Goal: Task Accomplishment & Management: Manage account settings

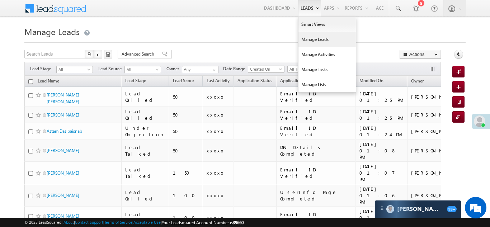
click at [310, 42] on link "Manage Leads" at bounding box center [326, 39] width 57 height 15
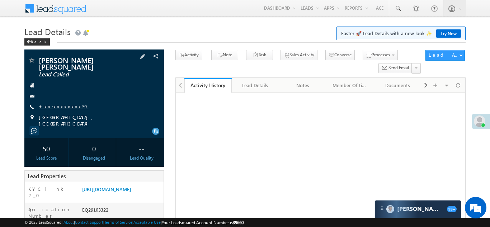
click at [55, 105] on link "+xx-xxxxxxxx59" at bounding box center [63, 106] width 49 height 6
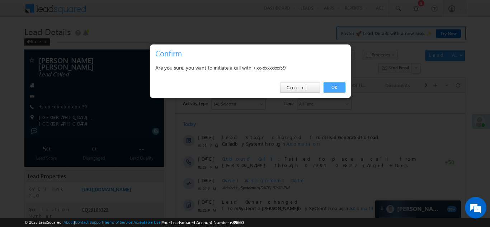
click at [332, 86] on link "OK" at bounding box center [334, 87] width 22 height 10
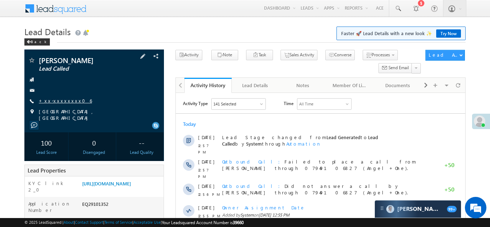
click at [60, 98] on link "+xx-xxxxxxxx06" at bounding box center [65, 100] width 53 height 6
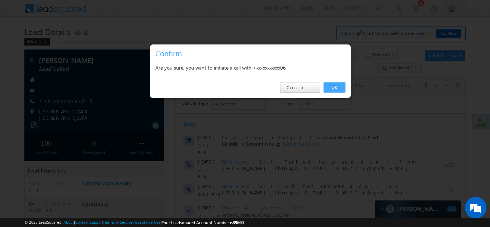
click at [333, 88] on link "OK" at bounding box center [334, 87] width 22 height 10
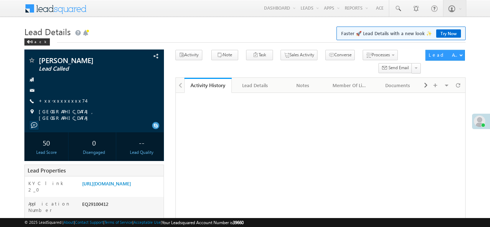
click at [61, 100] on link "+xx-xxxxxxxx74" at bounding box center [62, 100] width 47 height 6
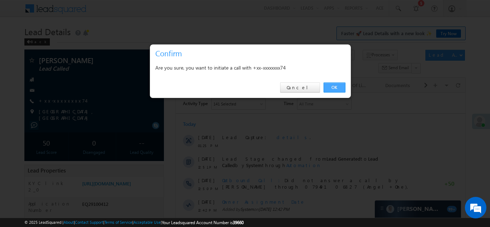
click at [335, 88] on link "OK" at bounding box center [334, 87] width 22 height 10
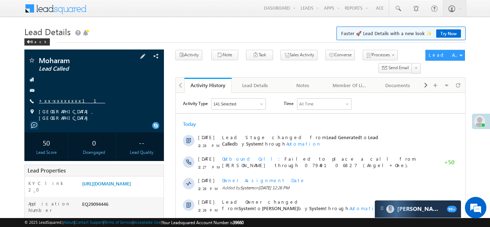
click at [57, 101] on link "+xx-xxxxxxxx11" at bounding box center [72, 100] width 66 height 6
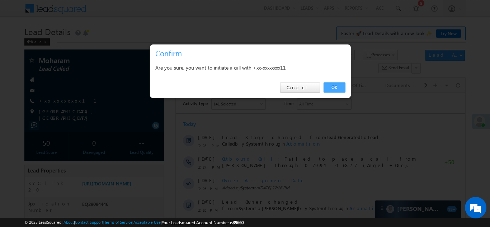
click at [332, 86] on link "OK" at bounding box center [334, 87] width 22 height 10
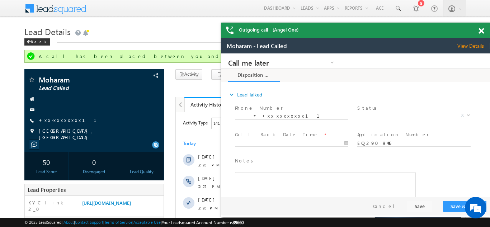
click at [482, 29] on span at bounding box center [480, 31] width 5 height 6
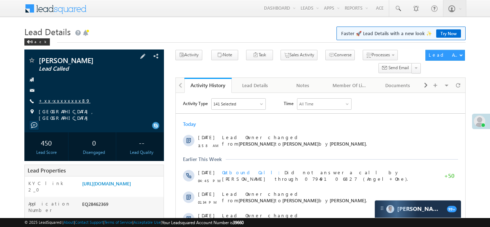
click at [61, 98] on link "+xx-xxxxxxxx89" at bounding box center [65, 100] width 52 height 6
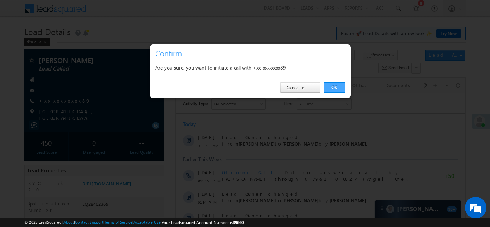
click at [334, 85] on link "OK" at bounding box center [334, 87] width 22 height 10
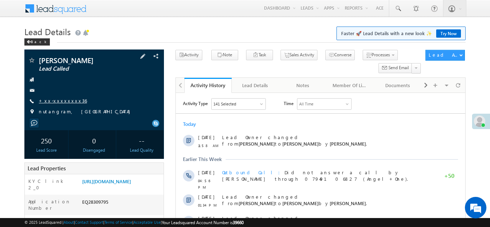
click at [59, 100] on link "+xx-xxxxxxxx36" at bounding box center [63, 100] width 48 height 6
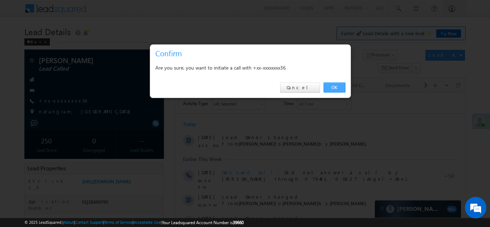
click at [336, 86] on link "OK" at bounding box center [334, 87] width 22 height 10
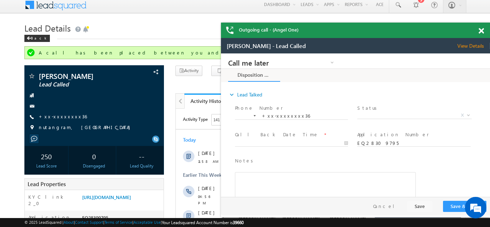
click at [481, 30] on span at bounding box center [480, 31] width 5 height 6
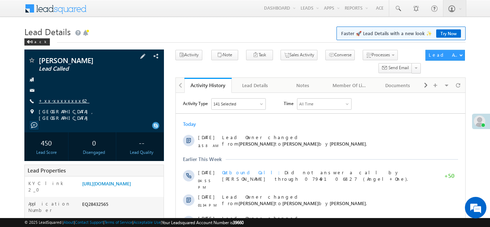
click at [58, 101] on link "+xx-xxxxxxxx62" at bounding box center [64, 100] width 51 height 6
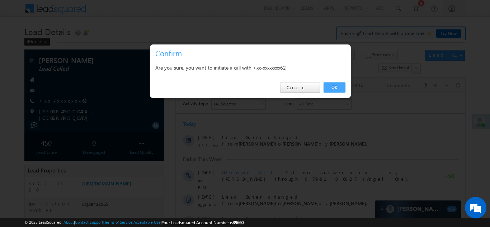
click at [333, 87] on link "OK" at bounding box center [334, 87] width 22 height 10
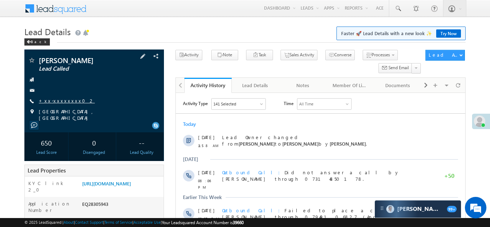
click at [59, 100] on link "+xx-xxxxxxxx02" at bounding box center [67, 100] width 56 height 6
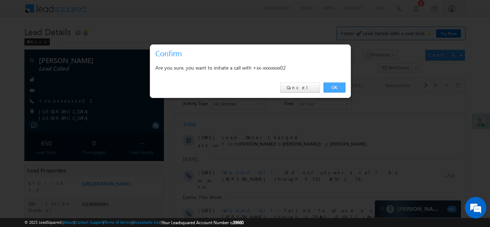
click at [333, 87] on link "OK" at bounding box center [334, 87] width 22 height 10
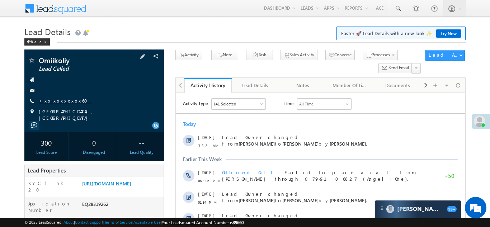
click at [63, 100] on link "+xx-xxxxxxxx60" at bounding box center [65, 100] width 53 height 6
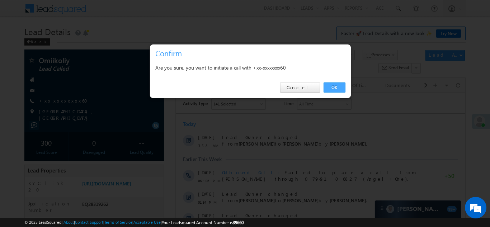
click at [330, 87] on link "OK" at bounding box center [334, 87] width 22 height 10
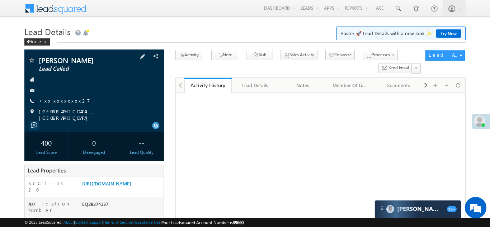
click at [61, 102] on link "+xx-xxxxxxxx27" at bounding box center [64, 100] width 51 height 6
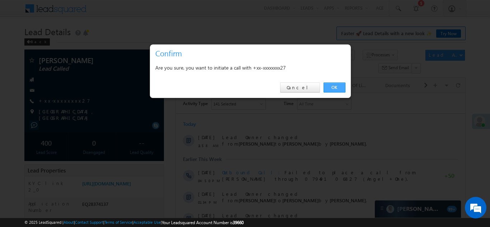
click at [331, 88] on link "OK" at bounding box center [334, 87] width 22 height 10
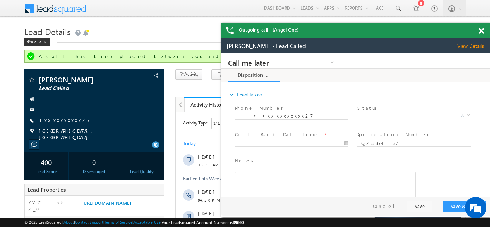
click at [482, 30] on span at bounding box center [480, 31] width 5 height 6
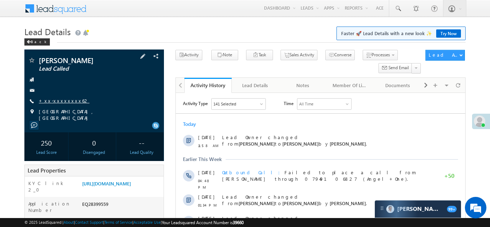
click at [56, 99] on link "+xx-xxxxxxxx62" at bounding box center [64, 100] width 51 height 6
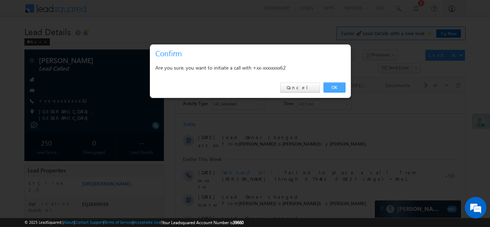
click at [332, 88] on link "OK" at bounding box center [334, 87] width 22 height 10
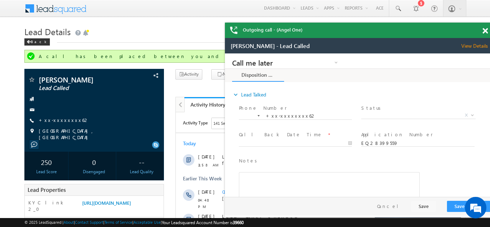
click at [480, 31] on div "Outgoing call - (Angel One)" at bounding box center [359, 30] width 269 height 15
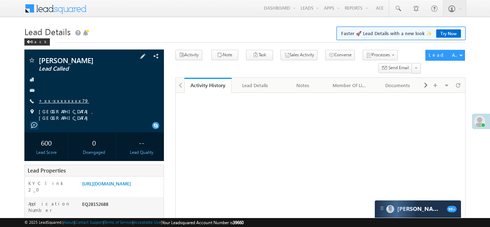
click at [62, 102] on link "+xx-xxxxxxxx79" at bounding box center [64, 100] width 50 height 6
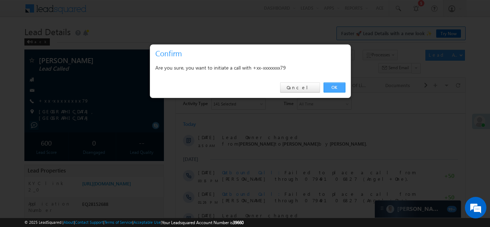
click at [331, 87] on link "OK" at bounding box center [334, 87] width 22 height 10
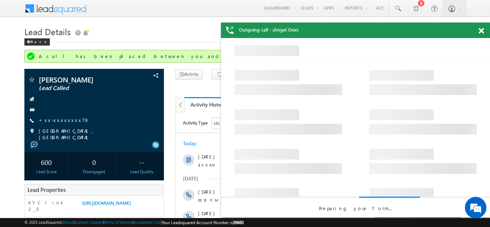
click at [479, 30] on span at bounding box center [480, 31] width 5 height 6
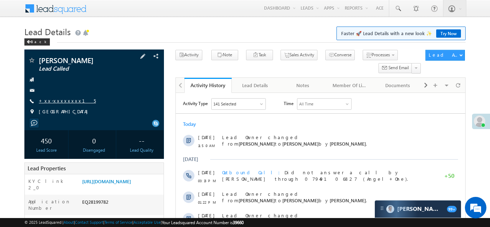
click at [58, 99] on link "+xx-xxxxxxxx15" at bounding box center [67, 100] width 57 height 6
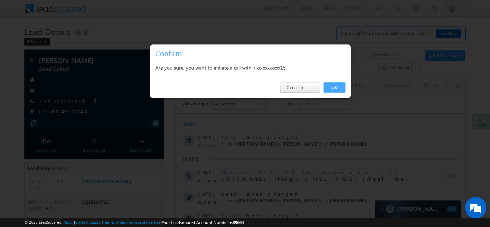
click at [335, 88] on link "OK" at bounding box center [334, 87] width 22 height 10
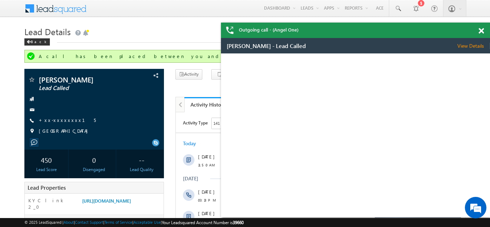
click at [480, 30] on span at bounding box center [480, 31] width 5 height 6
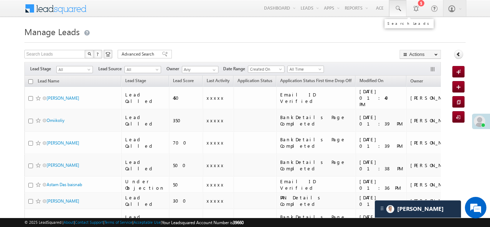
click at [397, 6] on span at bounding box center [397, 8] width 7 height 7
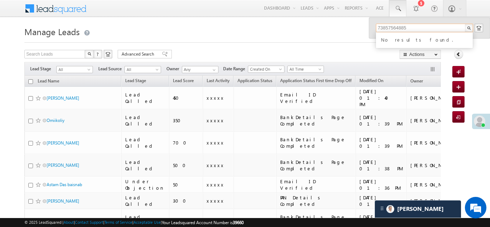
click at [400, 28] on input "73857564885" at bounding box center [424, 28] width 97 height 9
type input "7385756485"
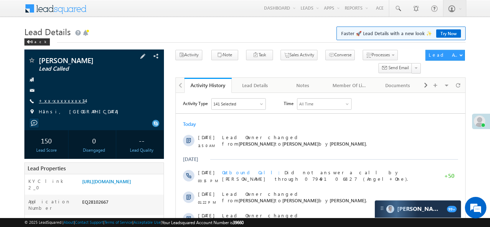
click at [57, 101] on link "+xx-xxxxxxxx34" at bounding box center [62, 100] width 47 height 6
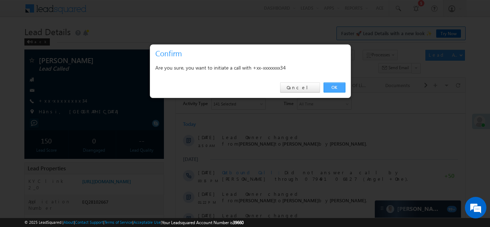
click at [332, 87] on link "OK" at bounding box center [334, 87] width 22 height 10
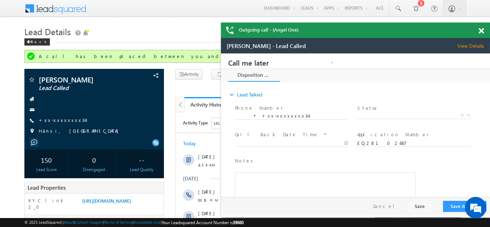
drag, startPoint x: 28, startPoint y: 49, endPoint x: 205, endPoint y: 92, distance: 182.5
click at [149, 97] on div "Pardeep Kumar Lead Called +xx-xxxxxxxx34" at bounding box center [94, 107] width 132 height 62
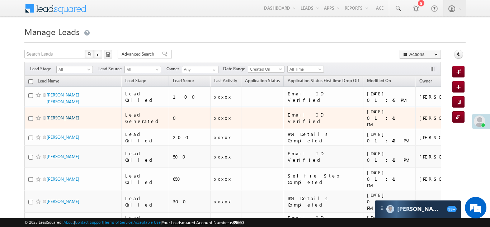
click at [57, 115] on link "[PERSON_NAME]" at bounding box center [63, 117] width 33 height 5
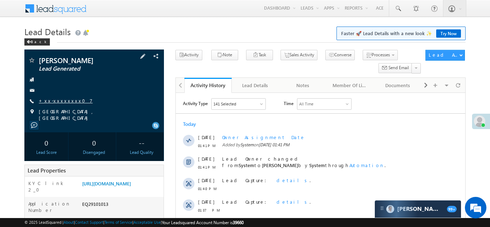
click at [61, 100] on link "+xx-xxxxxxxx07" at bounding box center [66, 100] width 54 height 6
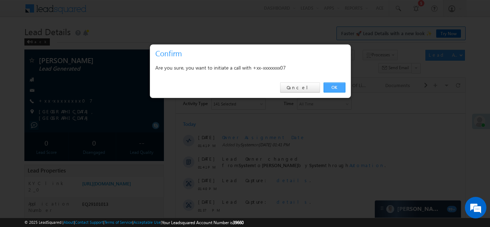
click at [334, 88] on link "OK" at bounding box center [334, 87] width 22 height 10
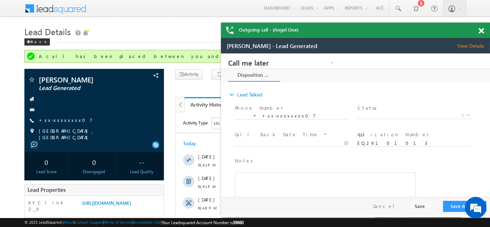
click at [481, 29] on span at bounding box center [480, 31] width 5 height 6
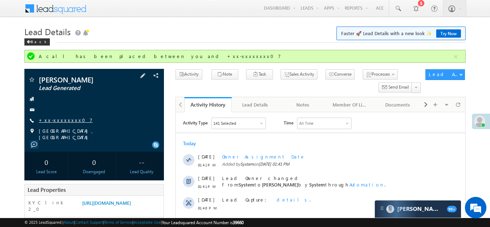
click at [56, 118] on link "+xx-xxxxxxxx07" at bounding box center [66, 120] width 54 height 6
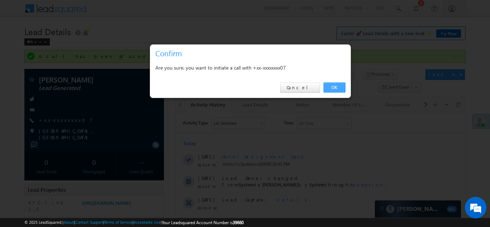
click at [328, 87] on link "OK" at bounding box center [334, 87] width 22 height 10
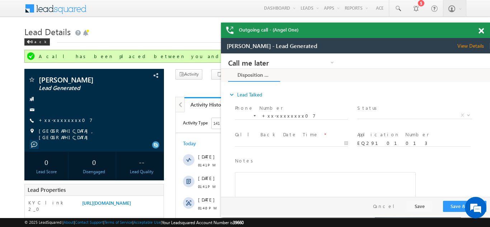
click at [481, 32] on span at bounding box center [480, 31] width 5 height 6
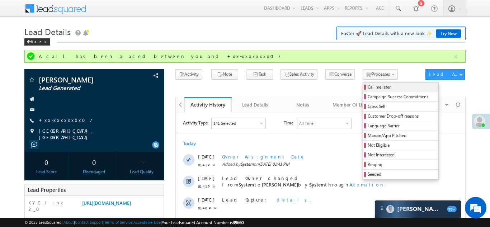
click at [367, 89] on span "Call me later" at bounding box center [401, 87] width 68 height 6
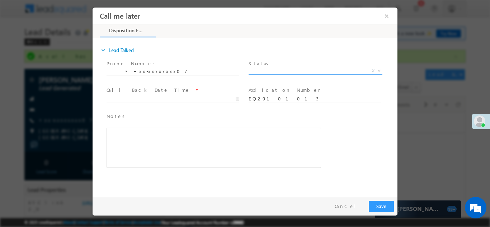
click at [264, 68] on span "X" at bounding box center [315, 70] width 134 height 7
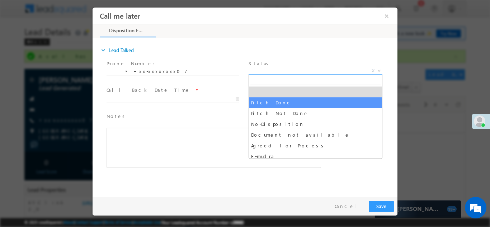
select select "Pitch Done"
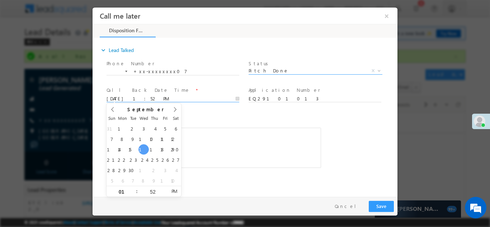
click at [151, 97] on input "09/17/25 1:52 PM" at bounding box center [172, 98] width 133 height 7
type input "09/18/25 1:52 PM"
click at [237, 130] on div "Rich Text Editor, 40788eee-0fb2-11ec-a811-0adc8a9d82c2__tab1__section1__Notes__…" at bounding box center [213, 147] width 214 height 40
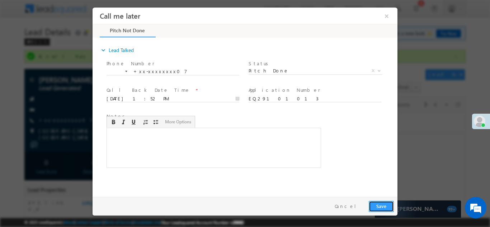
click at [378, 205] on button "Save" at bounding box center [380, 205] width 25 height 11
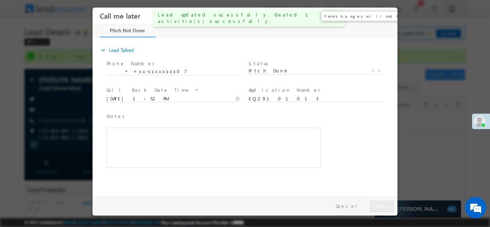
click at [386, 16] on button "×" at bounding box center [386, 15] width 12 height 13
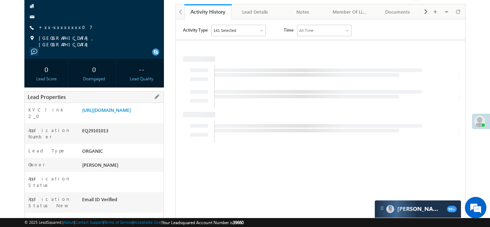
scroll to position [93, 0]
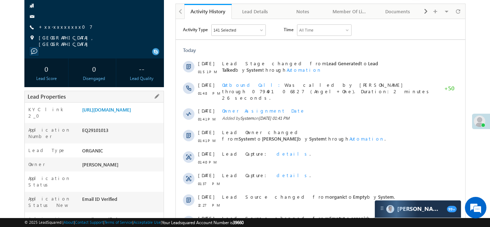
click at [95, 137] on div "EQ29101013" at bounding box center [121, 132] width 83 height 10
copy div "EQ29101013"
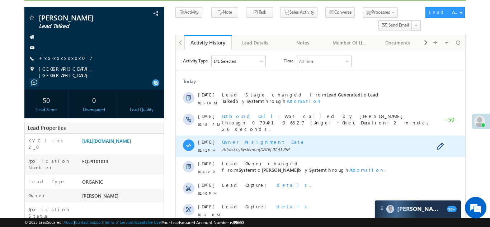
scroll to position [0, 0]
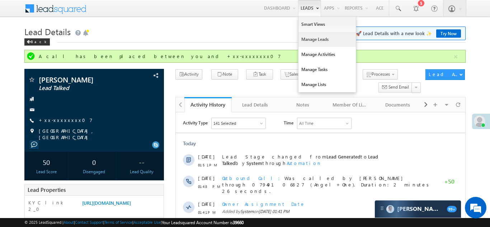
click at [310, 42] on link "Manage Leads" at bounding box center [326, 39] width 57 height 15
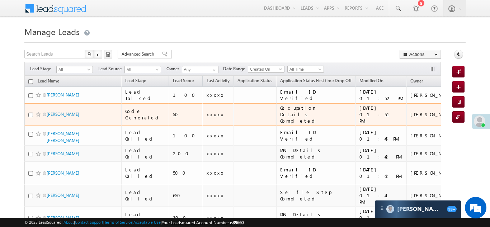
scroll to position [11, 0]
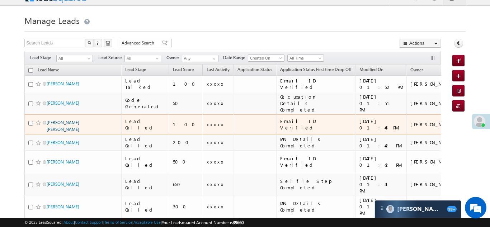
click at [63, 120] on link "[PERSON_NAME] [PERSON_NAME]" at bounding box center [63, 126] width 33 height 12
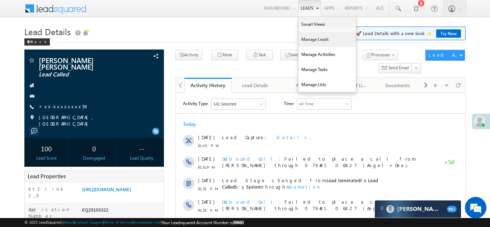
click at [307, 40] on link "Manage Leads" at bounding box center [326, 39] width 57 height 15
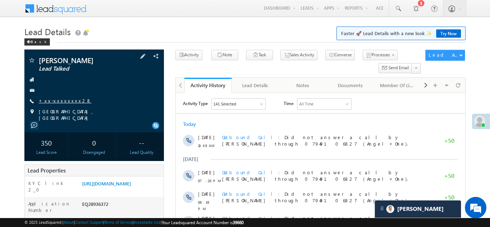
click at [56, 101] on link "+xx-xxxxxxxx28" at bounding box center [65, 100] width 53 height 6
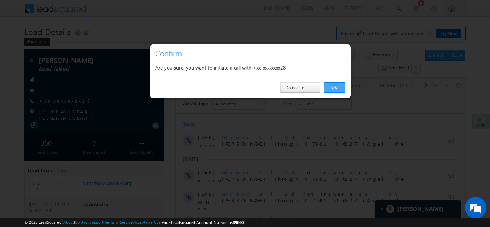
click at [331, 87] on link "OK" at bounding box center [334, 87] width 22 height 10
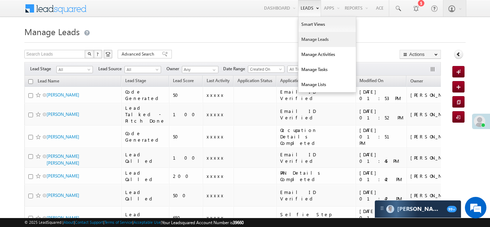
click at [307, 37] on link "Manage Leads" at bounding box center [326, 39] width 57 height 15
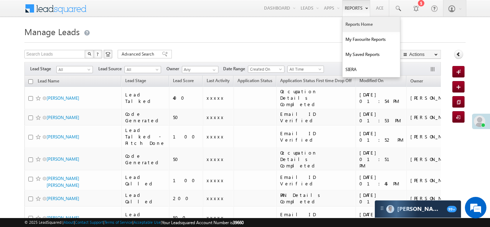
click at [356, 25] on link "Reports Home" at bounding box center [370, 24] width 57 height 15
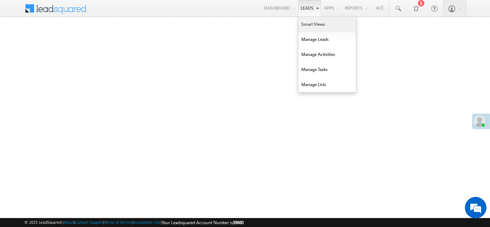
click at [306, 24] on link "Smart Views" at bounding box center [326, 24] width 57 height 15
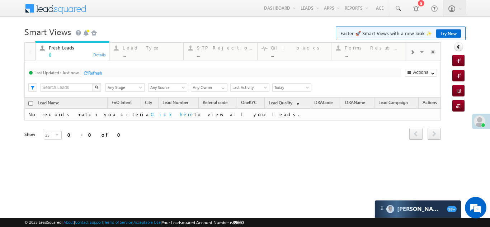
click at [412, 53] on span at bounding box center [412, 52] width 4 height 6
click at [364, 47] on div "Coded Today" at bounding box center [373, 48] width 56 height 6
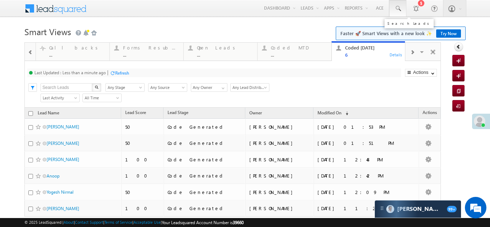
click at [395, 5] on span at bounding box center [397, 8] width 7 height 7
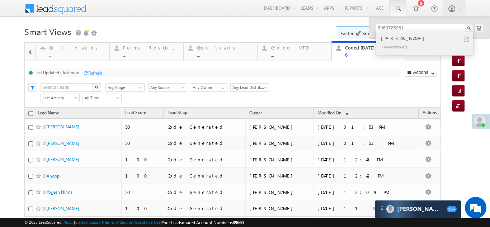
type input "8960725961"
click at [391, 39] on div "Mahendra Kumar" at bounding box center [427, 38] width 96 height 8
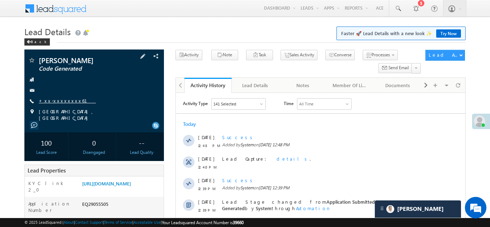
click at [57, 100] on link "+xx-xxxxxxxx61" at bounding box center [67, 100] width 57 height 6
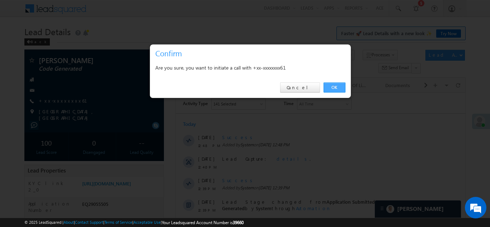
click at [332, 86] on link "OK" at bounding box center [334, 87] width 22 height 10
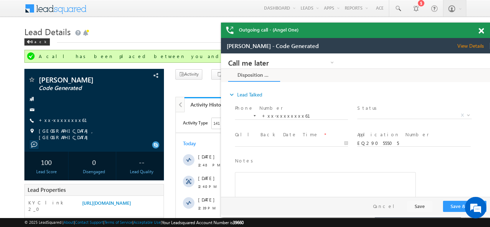
click at [482, 30] on span at bounding box center [480, 31] width 5 height 6
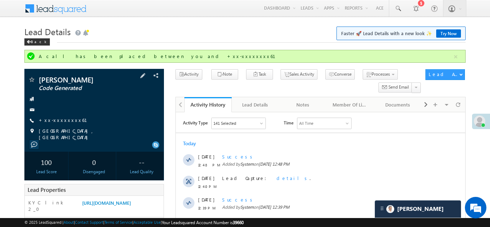
click at [59, 115] on div "Mahendra Kumar Code Generated +xx-xxxxxxxx61" at bounding box center [94, 108] width 132 height 65
click at [59, 120] on link "+xx-xxxxxxxx61" at bounding box center [67, 120] width 57 height 6
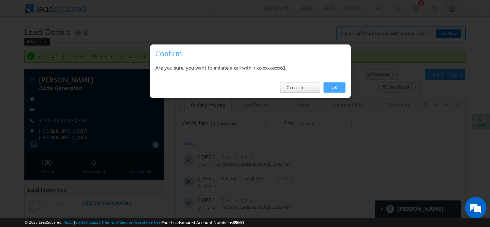
click at [329, 89] on link "OK" at bounding box center [334, 87] width 22 height 10
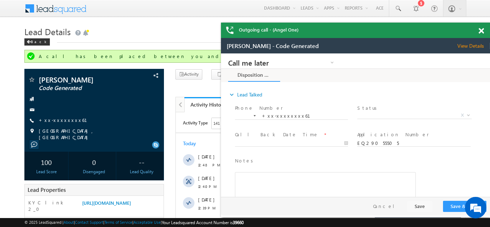
click at [479, 30] on span at bounding box center [480, 31] width 5 height 6
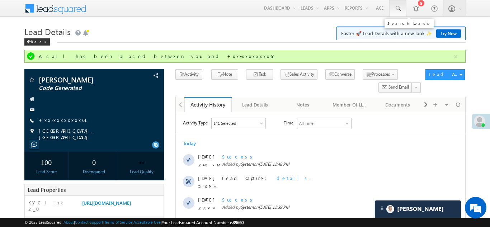
click at [397, 7] on span at bounding box center [397, 8] width 7 height 7
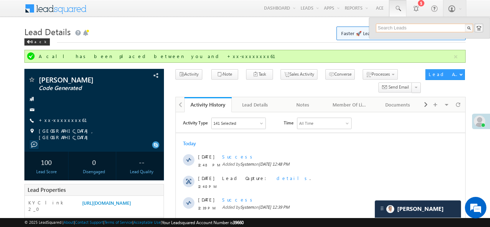
paste input "EQ29045514"
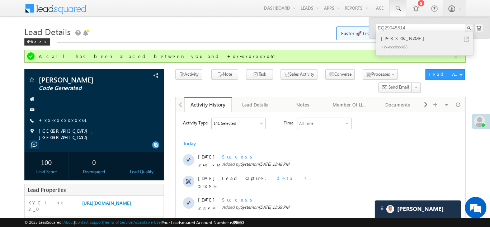
type input "EQ29045514"
click at [386, 43] on div "+xx-xxxxxxxx88" at bounding box center [427, 46] width 96 height 9
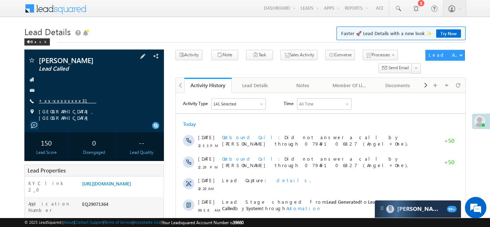
click at [54, 100] on link "+xx-xxxxxxxx31" at bounding box center [67, 100] width 57 height 6
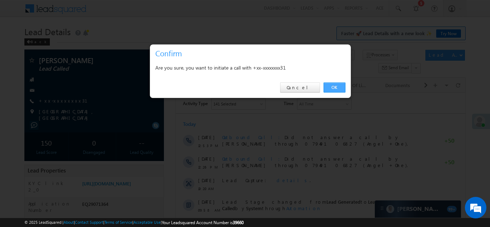
click at [332, 85] on link "OK" at bounding box center [334, 87] width 22 height 10
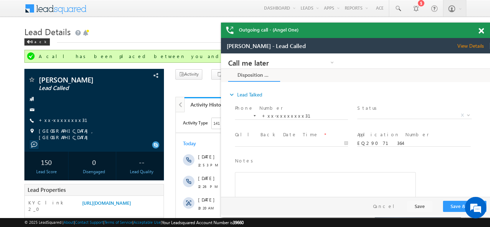
click at [480, 34] on div at bounding box center [485, 30] width 10 height 14
click at [480, 30] on span at bounding box center [480, 31] width 5 height 6
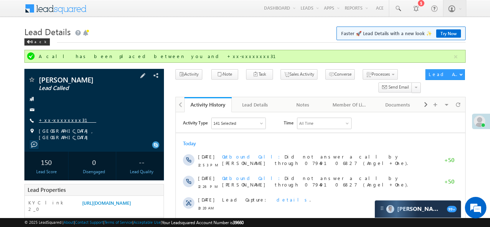
click at [65, 120] on link "+xx-xxxxxxxx31" at bounding box center [67, 120] width 57 height 6
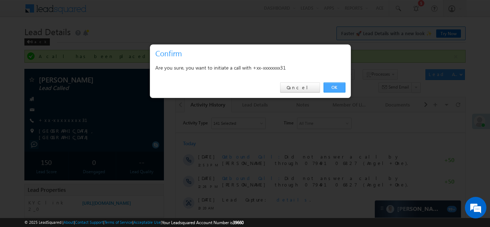
click at [334, 87] on link "OK" at bounding box center [334, 87] width 22 height 10
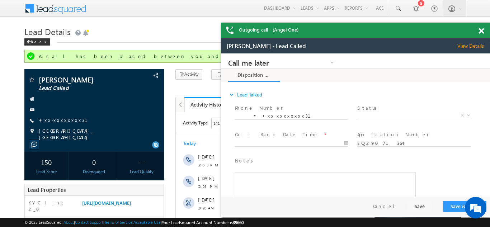
click at [481, 30] on span at bounding box center [480, 31] width 5 height 6
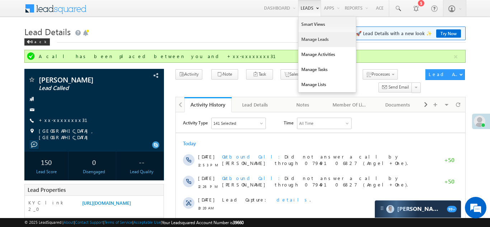
click at [305, 39] on link "Manage Leads" at bounding box center [326, 39] width 57 height 15
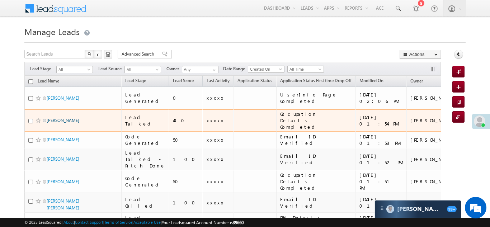
click at [64, 118] on link "[PERSON_NAME]" at bounding box center [63, 120] width 33 height 5
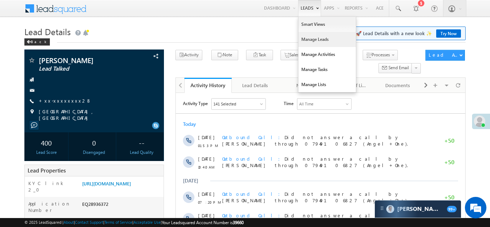
click at [305, 36] on link "Manage Leads" at bounding box center [326, 39] width 57 height 15
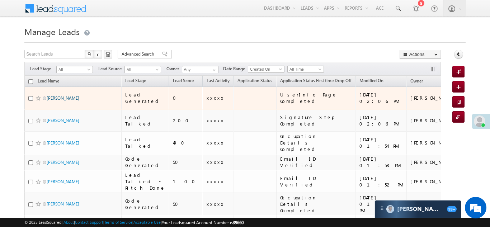
click at [53, 95] on link "[PERSON_NAME]" at bounding box center [63, 97] width 33 height 5
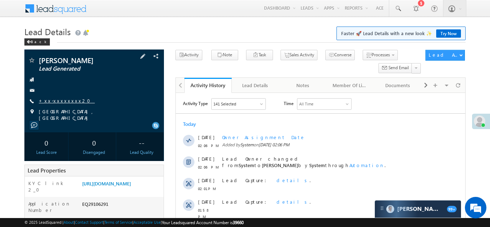
click at [60, 100] on link "+xx-xxxxxxxx20" at bounding box center [67, 100] width 56 height 6
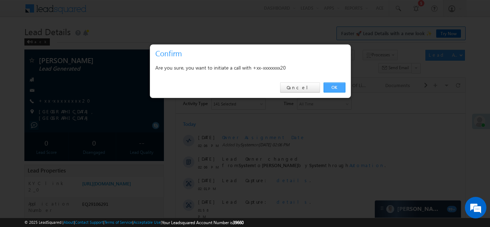
click at [332, 87] on link "OK" at bounding box center [334, 87] width 22 height 10
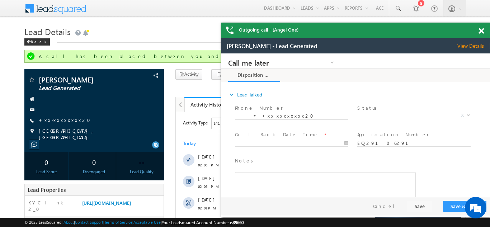
click at [481, 29] on span at bounding box center [480, 31] width 5 height 6
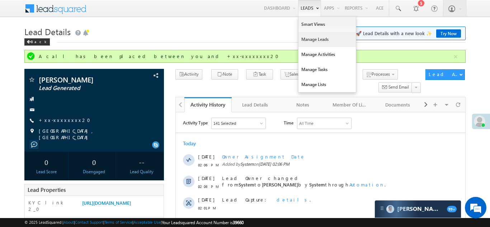
click at [310, 40] on link "Manage Leads" at bounding box center [326, 39] width 57 height 15
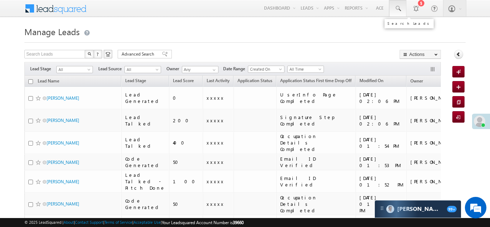
click at [396, 9] on span at bounding box center [397, 8] width 7 height 7
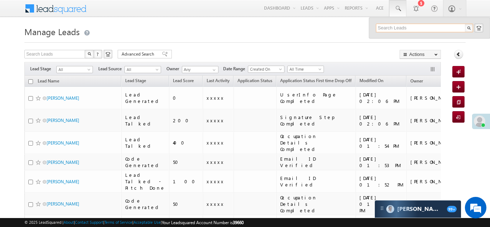
paste input "EQ16053939"
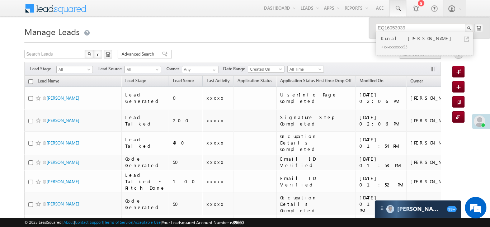
type input "EQ16053939"
click at [395, 38] on div "Kunal [PERSON_NAME]" at bounding box center [427, 38] width 96 height 8
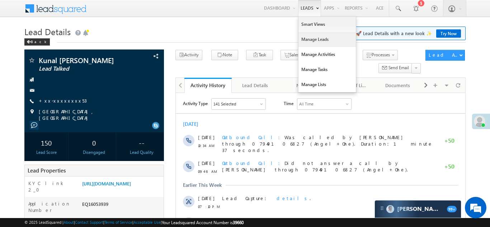
click at [313, 38] on link "Manage Leads" at bounding box center [326, 39] width 57 height 15
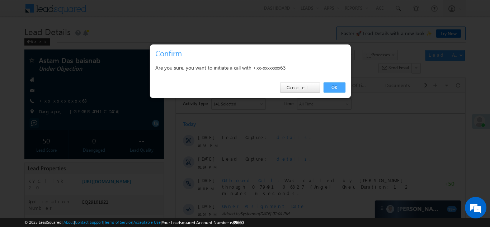
click at [326, 88] on link "OK" at bounding box center [334, 87] width 22 height 10
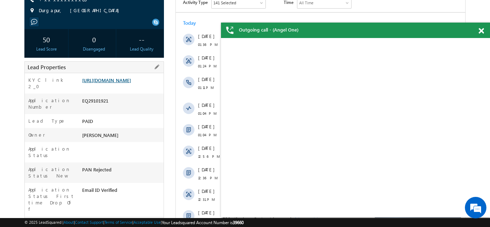
click at [114, 83] on link "https://angelbroking1-pk3em7sa.customui-test.leadsquared.com?leadId=1de2ee0a-99…" at bounding box center [106, 80] width 49 height 6
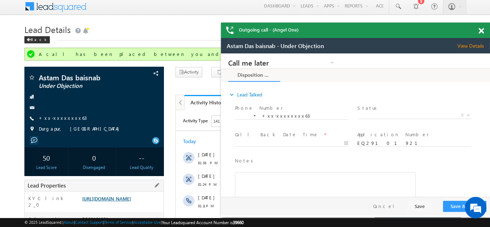
scroll to position [4, 0]
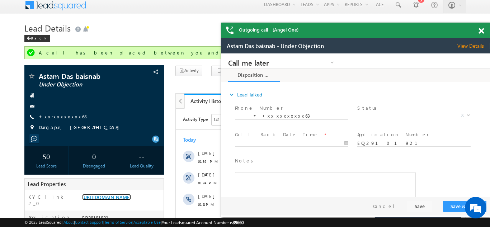
click at [479, 32] on span at bounding box center [480, 31] width 5 height 6
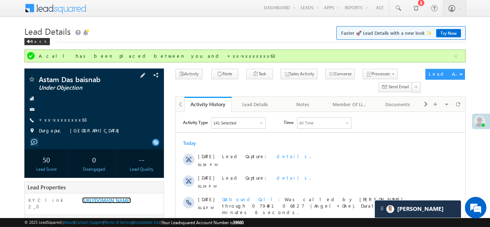
scroll to position [0, 0]
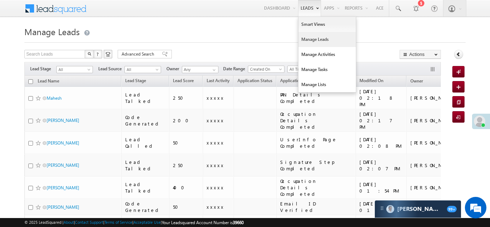
click at [311, 41] on link "Manage Leads" at bounding box center [326, 39] width 57 height 15
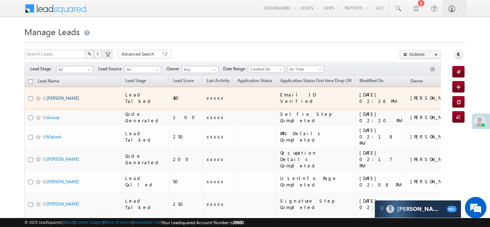
click at [56, 95] on link "[PERSON_NAME]" at bounding box center [63, 97] width 33 height 5
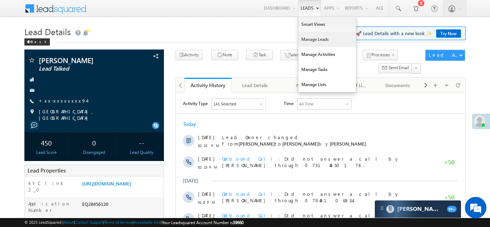
click at [309, 42] on link "Manage Leads" at bounding box center [326, 39] width 57 height 15
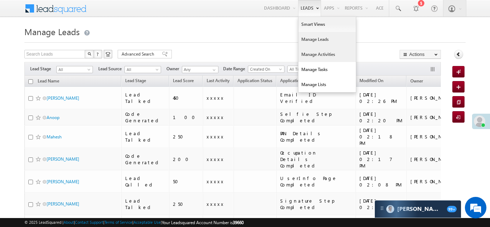
click at [307, 56] on link "Manage Activities" at bounding box center [326, 54] width 57 height 15
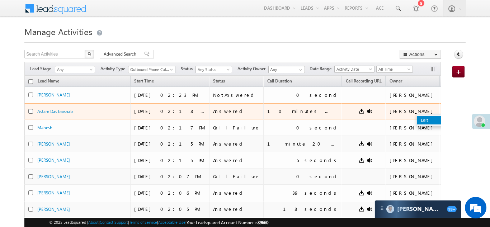
click at [417, 118] on link "Edit" at bounding box center [435, 120] width 36 height 9
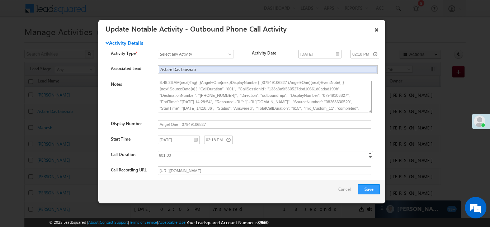
scroll to position [27, 0]
click at [376, 30] on link "×" at bounding box center [376, 28] width 12 height 13
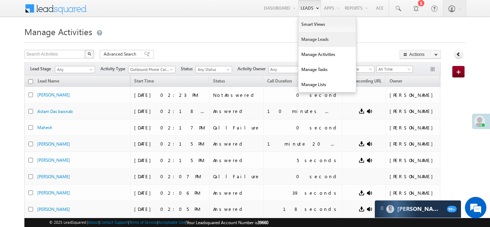
click at [309, 39] on link "Manage Leads" at bounding box center [326, 39] width 57 height 15
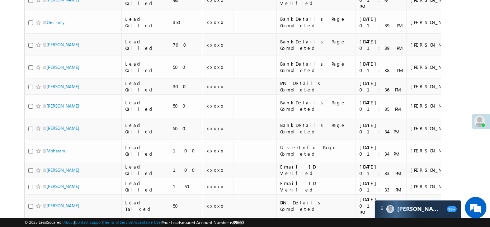
scroll to position [767, 0]
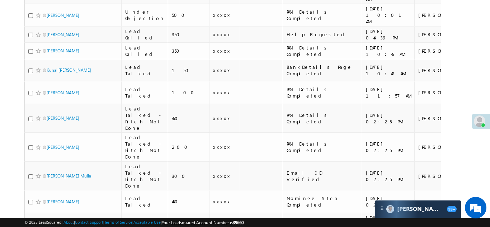
scroll to position [836, 0]
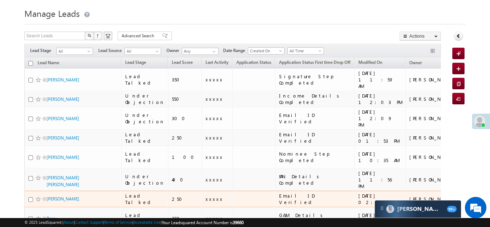
scroll to position [0, 0]
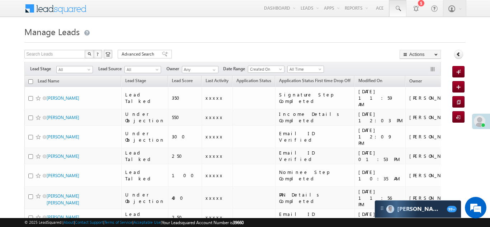
click at [397, 6] on span at bounding box center [397, 8] width 7 height 7
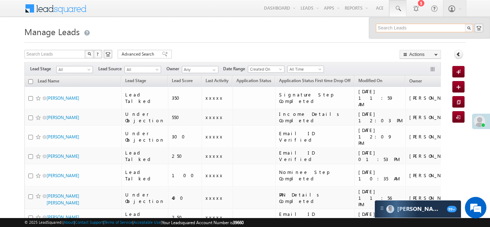
paste input "EQ25667421"
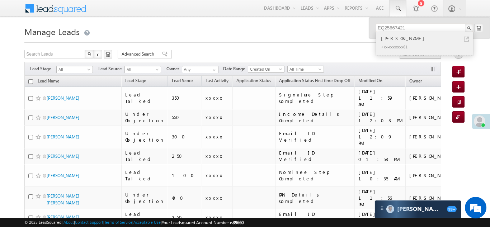
type input "EQ25667421"
click at [395, 35] on div "Sahil Patel" at bounding box center [427, 38] width 96 height 8
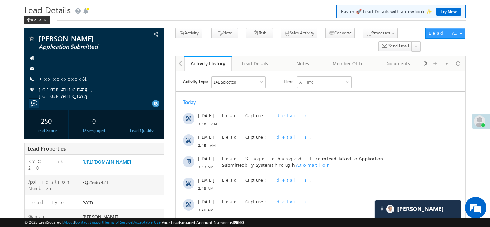
scroll to position [33, 0]
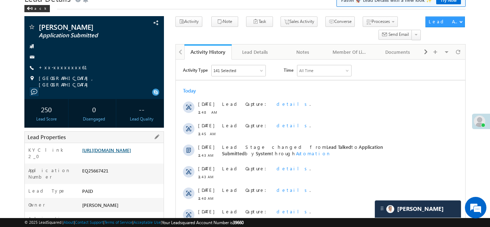
click at [126, 150] on link "[URL][DOMAIN_NAME]" at bounding box center [106, 150] width 49 height 6
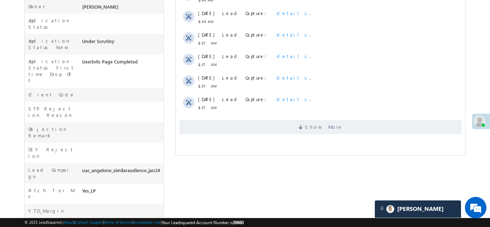
scroll to position [242, 0]
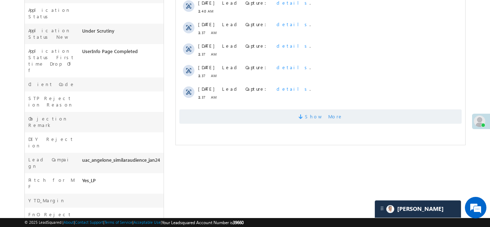
click at [268, 122] on span "Show More" at bounding box center [320, 116] width 282 height 14
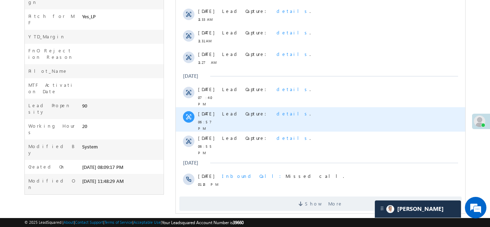
scroll to position [411, 0]
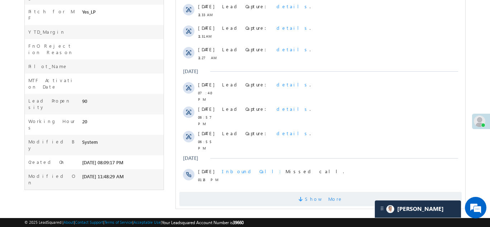
click at [275, 193] on span "Show More" at bounding box center [320, 199] width 282 height 14
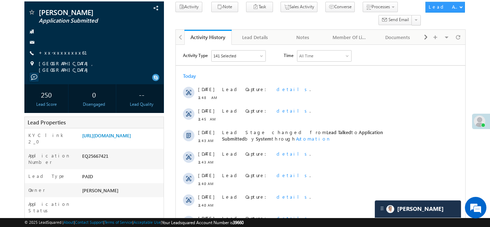
scroll to position [0, 0]
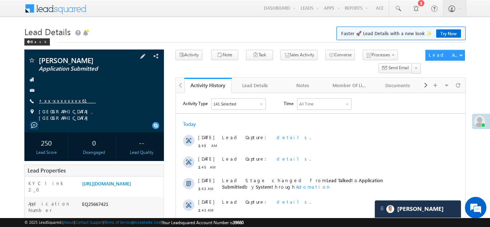
click at [59, 99] on link "+xx-xxxxxxxx61" at bounding box center [67, 100] width 57 height 6
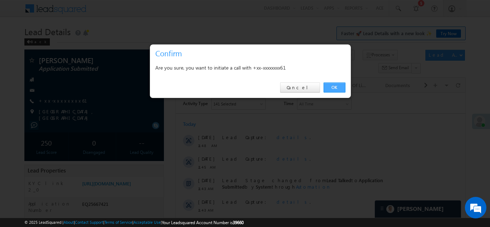
click at [334, 86] on link "OK" at bounding box center [334, 87] width 22 height 10
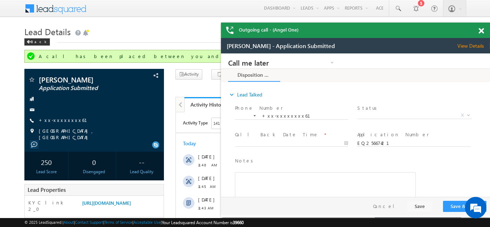
click at [479, 30] on div "Outgoing call - (Angel One)" at bounding box center [355, 30] width 269 height 15
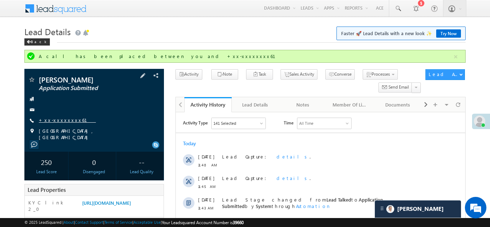
click at [63, 120] on link "+xx-xxxxxxxx61" at bounding box center [67, 120] width 57 height 6
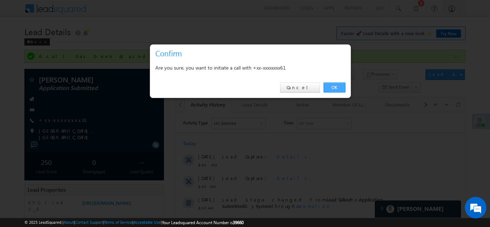
click at [332, 85] on link "OK" at bounding box center [334, 87] width 22 height 10
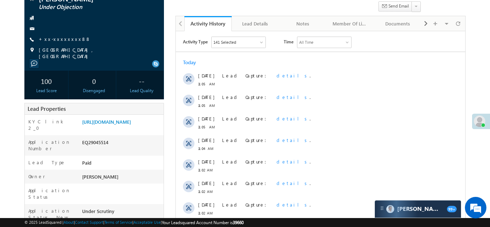
scroll to position [67, 0]
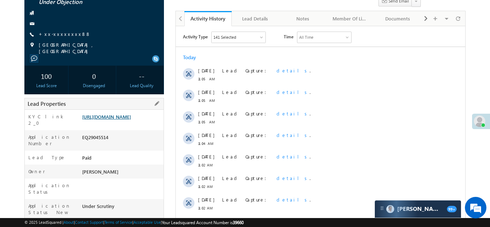
click at [114, 118] on link "https://angelbroking1-pk3em7sa.customui-test.leadsquared.com?leadId=303b2c8f-f5…" at bounding box center [106, 117] width 49 height 6
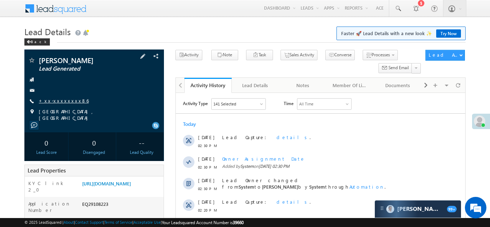
click at [60, 102] on link "+xx-xxxxxxxx86" at bounding box center [64, 100] width 50 height 6
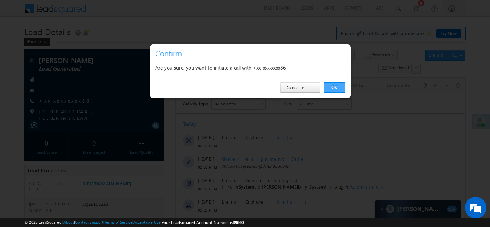
click at [333, 86] on link "OK" at bounding box center [334, 87] width 22 height 10
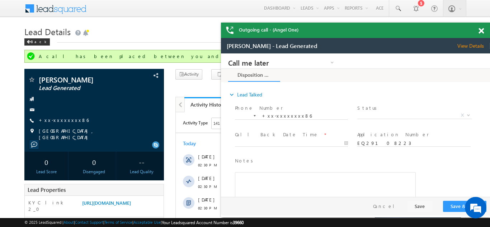
click at [480, 32] on span at bounding box center [480, 31] width 5 height 6
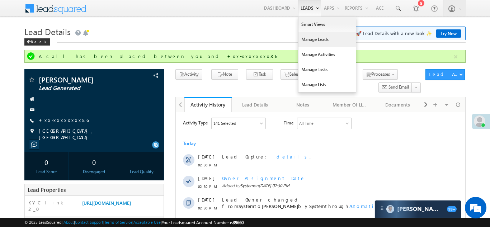
click at [306, 42] on link "Manage Leads" at bounding box center [326, 39] width 57 height 15
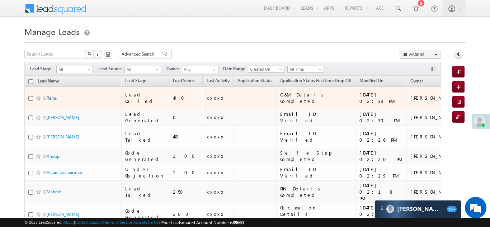
click at [54, 95] on link "Ramu" at bounding box center [52, 97] width 11 height 5
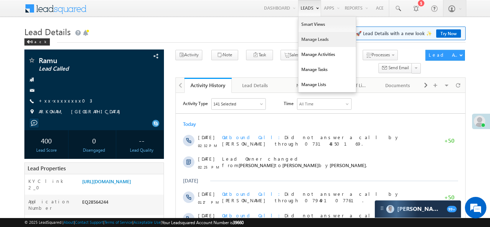
click at [306, 36] on link "Manage Leads" at bounding box center [326, 39] width 57 height 15
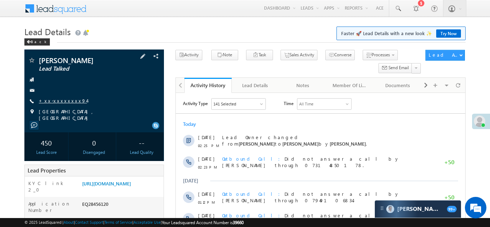
click at [57, 101] on link "+xx-xxxxxxxx94" at bounding box center [63, 100] width 48 height 6
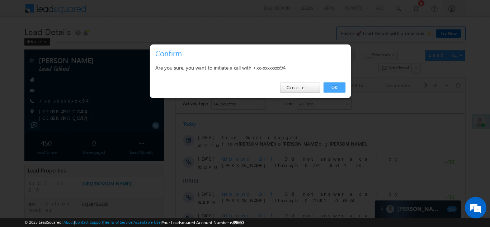
click at [331, 88] on link "OK" at bounding box center [334, 87] width 22 height 10
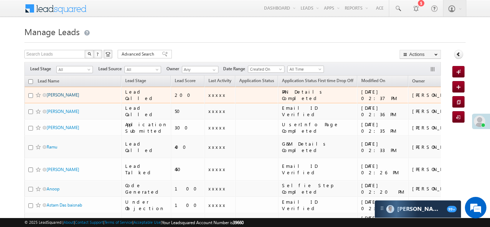
click at [65, 93] on link "[PERSON_NAME]" at bounding box center [63, 94] width 33 height 5
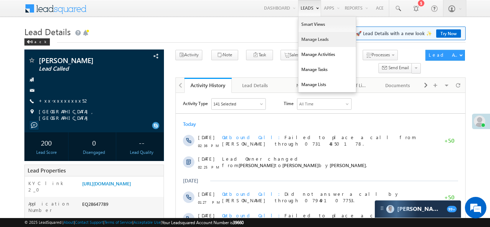
click at [305, 41] on link "Manage Leads" at bounding box center [326, 39] width 57 height 15
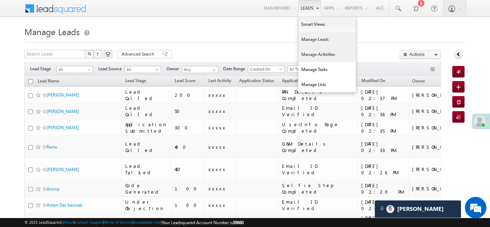
click at [306, 51] on link "Manage Activities" at bounding box center [326, 54] width 57 height 15
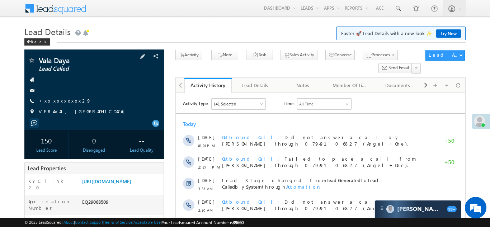
click at [59, 99] on link "+xx-xxxxxxxx29" at bounding box center [65, 100] width 52 height 6
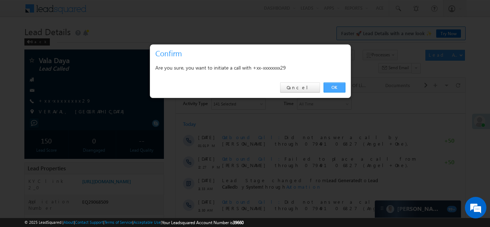
click at [333, 85] on link "OK" at bounding box center [334, 87] width 22 height 10
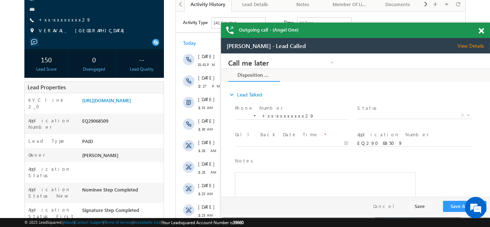
scroll to position [102, 0]
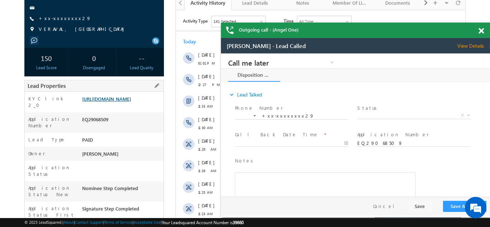
click at [123, 102] on link "https://angelbroking1-pk3em7sa.customui-test.leadsquared.com?leadId=32779d25-3e…" at bounding box center [106, 99] width 49 height 6
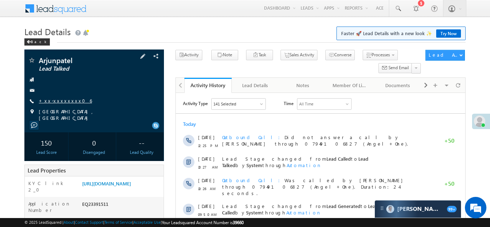
click at [62, 101] on link "+xx-xxxxxxxx06" at bounding box center [65, 100] width 53 height 6
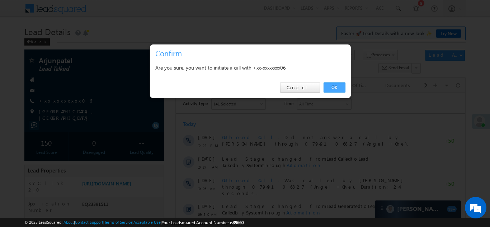
click at [332, 87] on link "OK" at bounding box center [334, 87] width 22 height 10
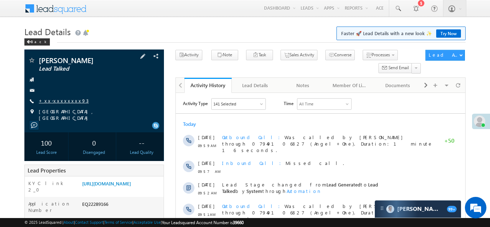
click at [61, 102] on link "+xx-xxxxxxxx93" at bounding box center [64, 100] width 50 height 6
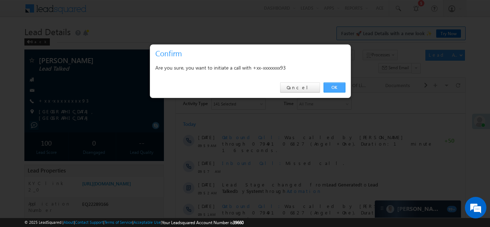
click at [335, 86] on link "OK" at bounding box center [334, 87] width 22 height 10
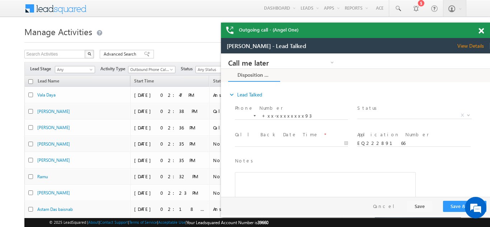
click at [480, 30] on span at bounding box center [480, 31] width 5 height 6
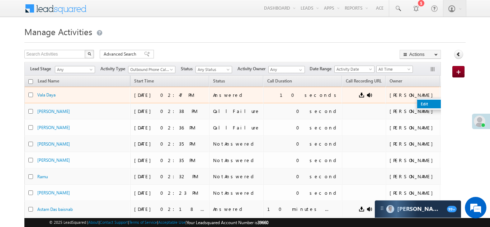
click at [417, 105] on link "Edit" at bounding box center [435, 104] width 36 height 9
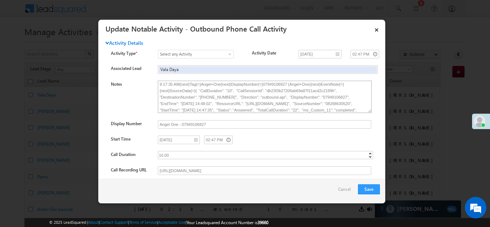
scroll to position [20, 0]
click at [375, 30] on link "×" at bounding box center [376, 28] width 12 height 13
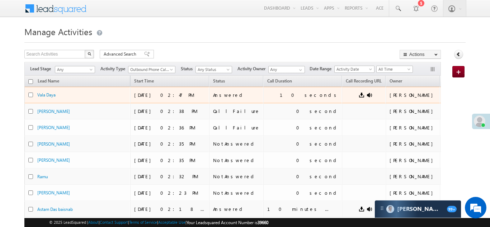
scroll to position [11, 0]
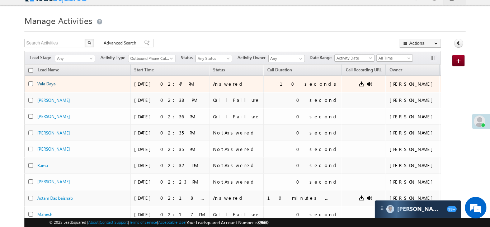
click at [48, 81] on link "Vala Daya" at bounding box center [46, 83] width 18 height 5
click at [49, 83] on link "Vala Daya" at bounding box center [46, 83] width 18 height 5
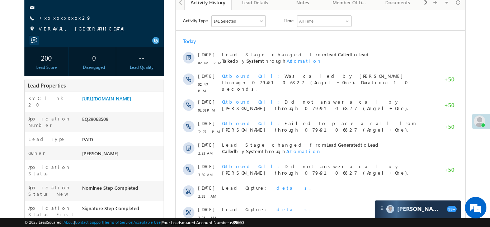
scroll to position [86, 0]
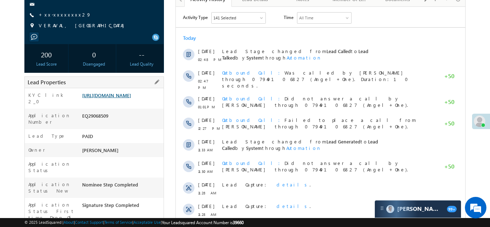
click at [118, 98] on link "[URL][DOMAIN_NAME]" at bounding box center [106, 95] width 49 height 6
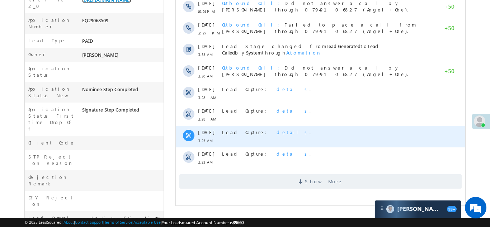
scroll to position [182, 0]
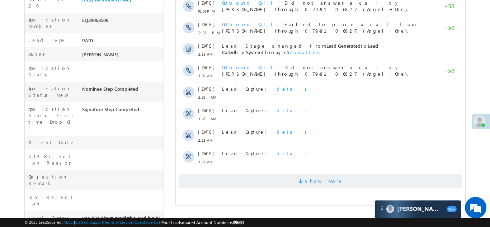
click at [263, 181] on span "Show More" at bounding box center [320, 181] width 282 height 14
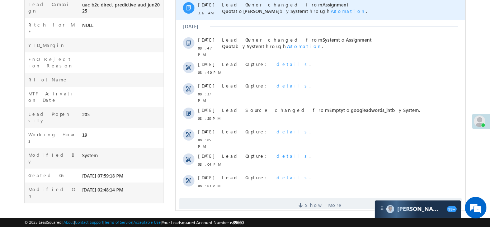
scroll to position [397, 0]
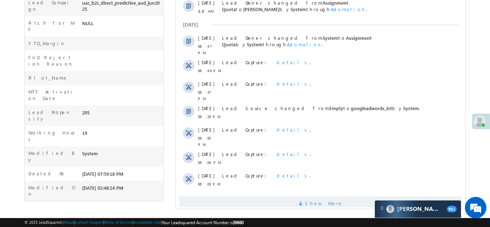
click at [271, 196] on span "Show More" at bounding box center [320, 203] width 282 height 14
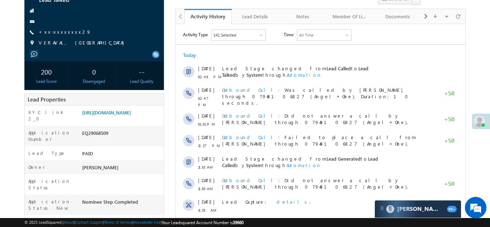
scroll to position [0, 0]
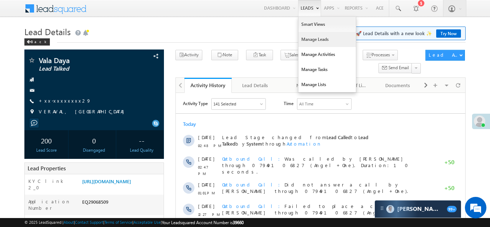
click at [309, 43] on link "Manage Leads" at bounding box center [326, 39] width 57 height 15
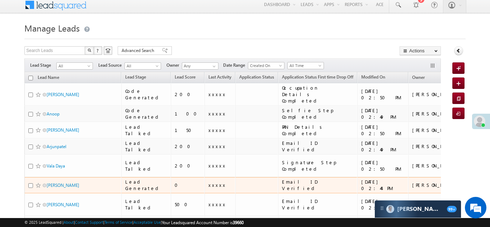
scroll to position [7, 0]
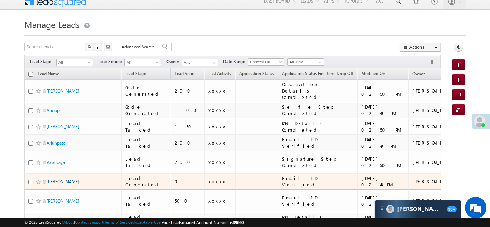
click at [56, 179] on link "Nardev" at bounding box center [63, 181] width 33 height 5
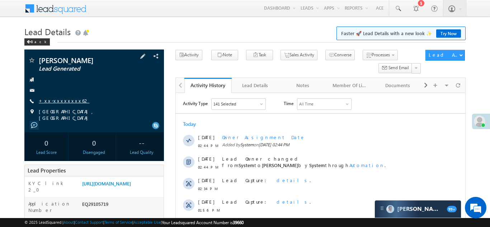
click at [58, 97] on div "Nardev Lead Generated +xx-xxxxxxxx62" at bounding box center [94, 89] width 132 height 65
click at [64, 102] on link "+xx-xxxxxxxx62" at bounding box center [64, 100] width 51 height 6
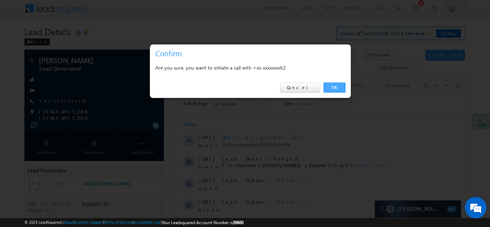
click at [330, 88] on link "OK" at bounding box center [334, 87] width 22 height 10
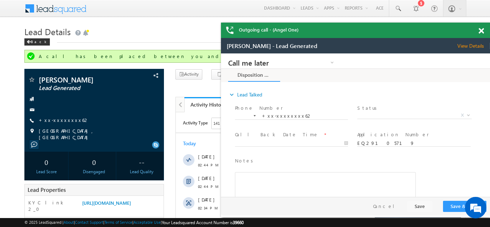
click at [481, 30] on span at bounding box center [480, 31] width 5 height 6
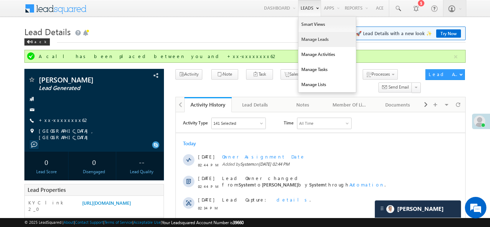
click at [308, 42] on link "Manage Leads" at bounding box center [326, 39] width 57 height 15
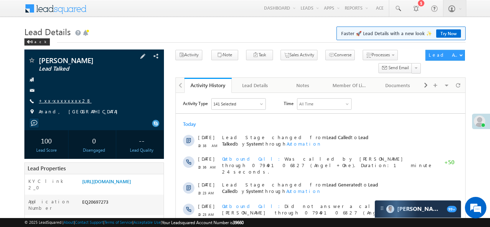
click at [57, 101] on link "+xx-xxxxxxxx28" at bounding box center [65, 100] width 53 height 6
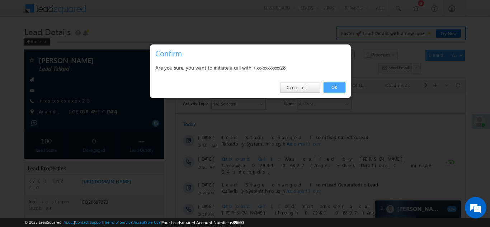
click at [331, 88] on link "OK" at bounding box center [334, 87] width 22 height 10
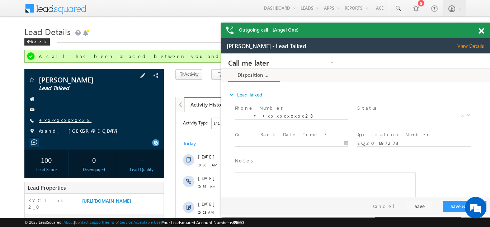
click at [55, 118] on link "+xx-xxxxxxxx28" at bounding box center [65, 120] width 53 height 6
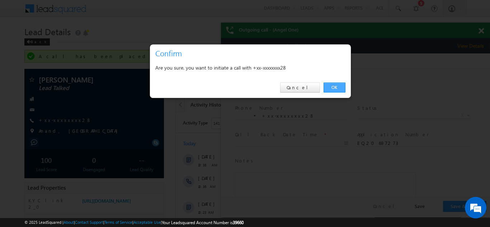
click at [331, 87] on link "OK" at bounding box center [334, 87] width 22 height 10
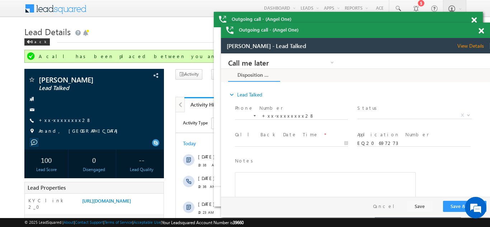
click at [481, 34] on div at bounding box center [485, 30] width 10 height 14
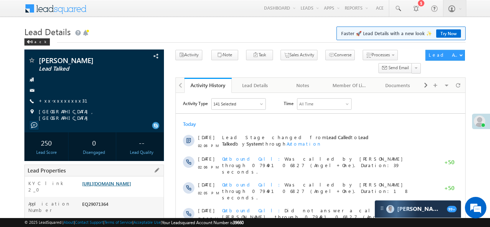
click at [118, 186] on link "[URL][DOMAIN_NAME]" at bounding box center [106, 183] width 49 height 6
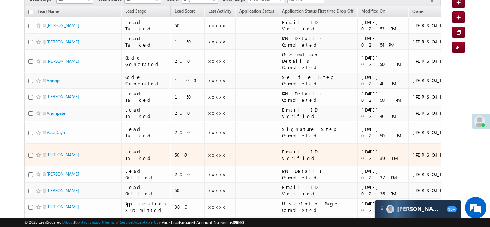
scroll to position [70, 0]
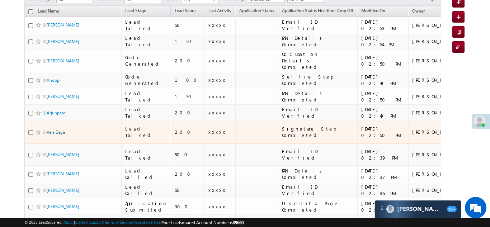
click at [53, 129] on link "Vala Daya" at bounding box center [56, 131] width 18 height 5
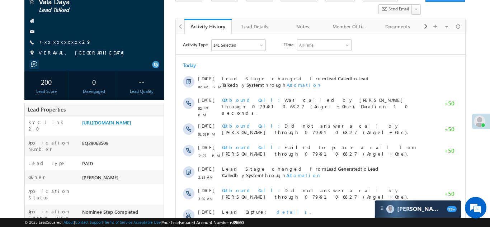
scroll to position [67, 0]
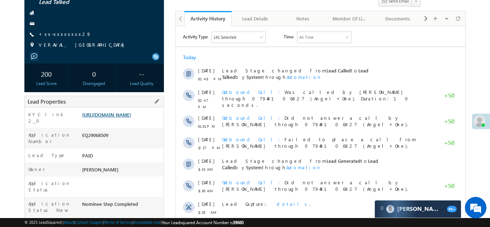
click at [118, 118] on link "[URL][DOMAIN_NAME]" at bounding box center [106, 114] width 49 height 6
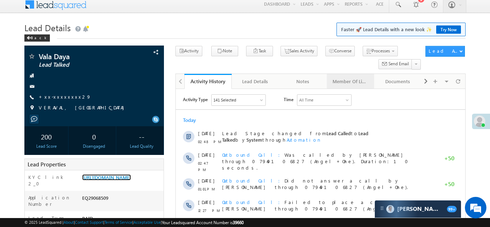
scroll to position [0, 0]
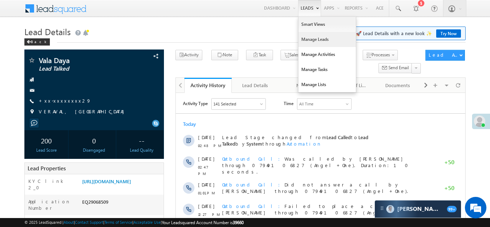
click at [304, 39] on link "Manage Leads" at bounding box center [326, 39] width 57 height 15
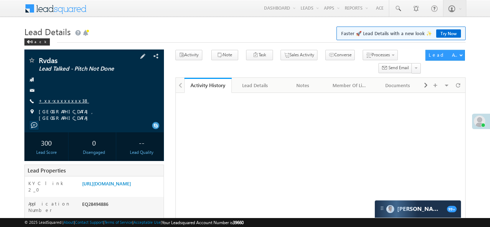
click at [58, 100] on link "+xx-xxxxxxxx38" at bounding box center [64, 100] width 50 height 6
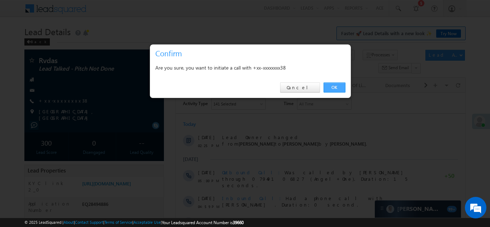
click at [332, 87] on link "OK" at bounding box center [334, 87] width 22 height 10
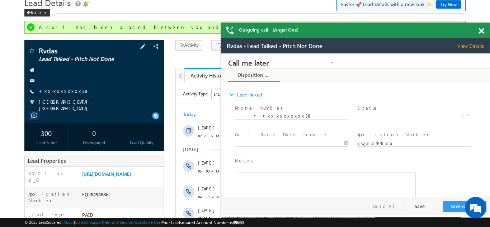
scroll to position [33, 0]
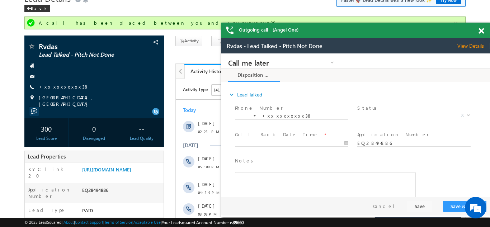
click at [481, 28] on span at bounding box center [480, 31] width 5 height 6
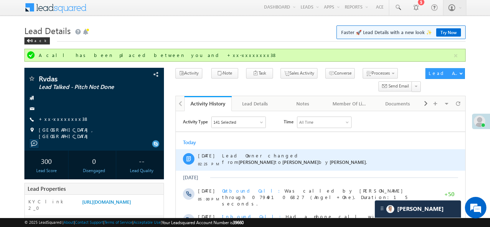
scroll to position [0, 0]
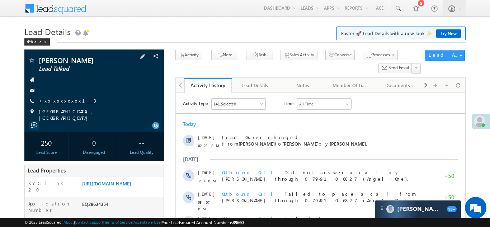
click at [58, 99] on link "+xx-xxxxxxxx13" at bounding box center [67, 100] width 57 height 6
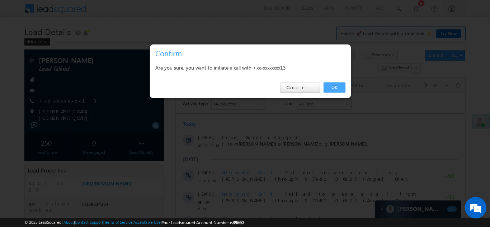
click at [333, 87] on link "OK" at bounding box center [334, 87] width 22 height 10
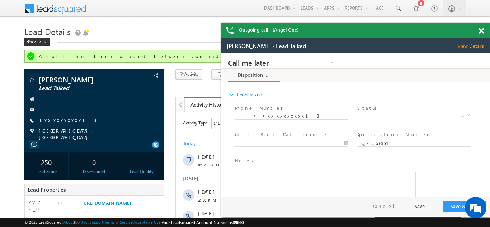
click at [481, 29] on span at bounding box center [480, 31] width 5 height 6
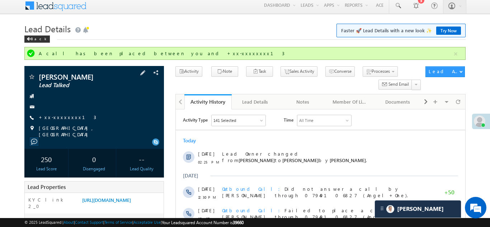
scroll to position [4, 0]
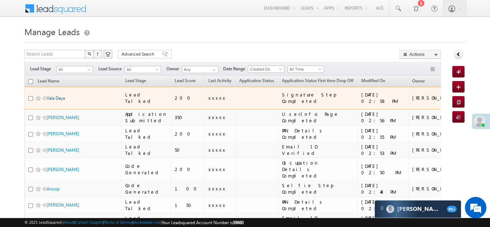
click at [58, 95] on link "Vala Daya" at bounding box center [56, 97] width 18 height 5
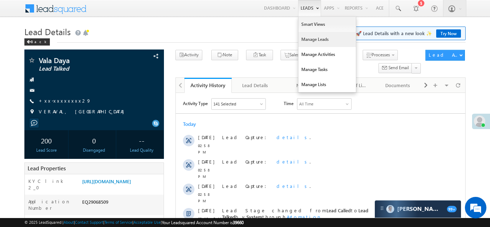
click at [304, 38] on link "Manage Leads" at bounding box center [326, 39] width 57 height 15
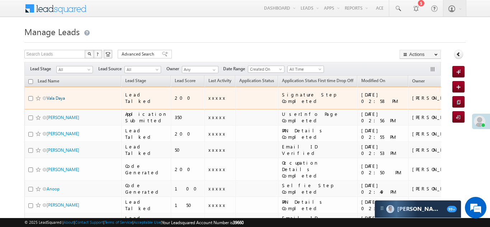
click at [61, 95] on link "Vala Daya" at bounding box center [56, 97] width 18 height 5
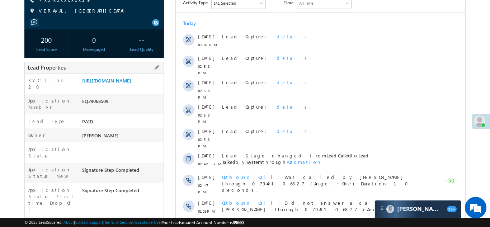
scroll to position [127, 0]
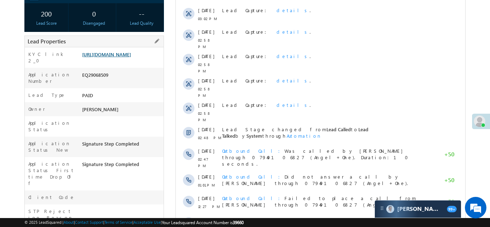
click at [122, 56] on link "https://angelbroking1-pk3em7sa.customui-test.leadsquared.com?leadId=32779d25-3e…" at bounding box center [106, 54] width 49 height 6
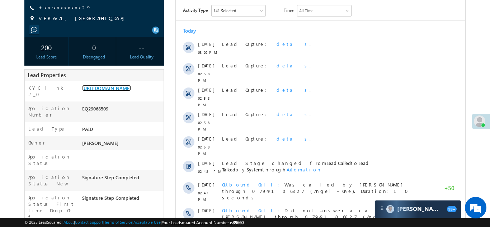
scroll to position [0, 0]
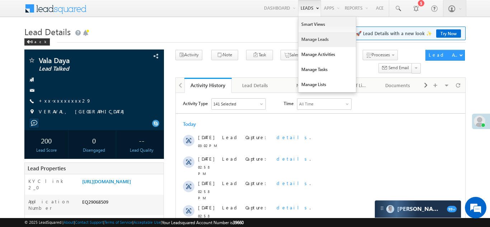
click at [306, 39] on link "Manage Leads" at bounding box center [326, 39] width 57 height 15
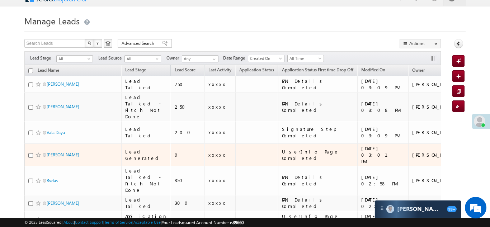
scroll to position [11, 0]
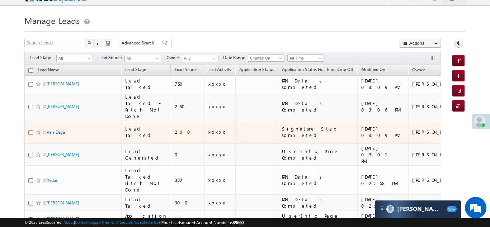
click at [56, 130] on link "Vala Daya" at bounding box center [56, 131] width 18 height 5
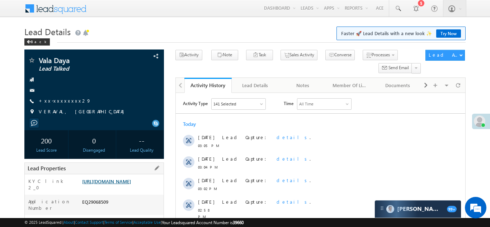
click at [124, 180] on link "[URL][DOMAIN_NAME]" at bounding box center [106, 181] width 49 height 6
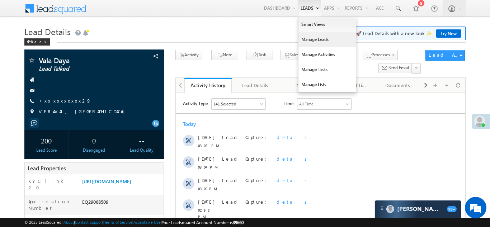
click at [305, 38] on link "Manage Leads" at bounding box center [326, 39] width 57 height 15
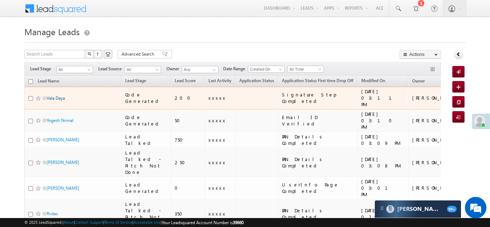
click at [61, 95] on link "Vala Daya" at bounding box center [56, 97] width 18 height 5
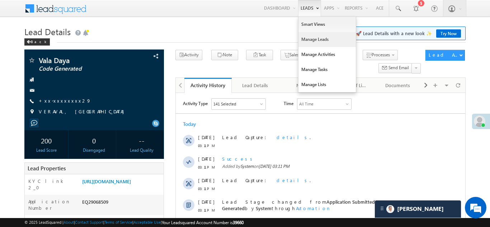
click at [311, 40] on link "Manage Leads" at bounding box center [326, 39] width 57 height 15
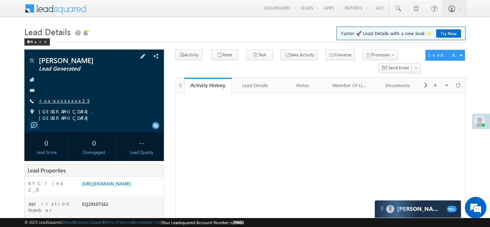
drag, startPoint x: 0, startPoint y: 0, endPoint x: 64, endPoint y: 99, distance: 117.9
click at [64, 99] on link "+xx-xxxxxxxx25" at bounding box center [64, 100] width 51 height 6
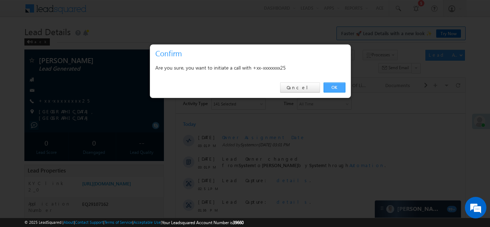
click at [329, 87] on link "OK" at bounding box center [334, 87] width 22 height 10
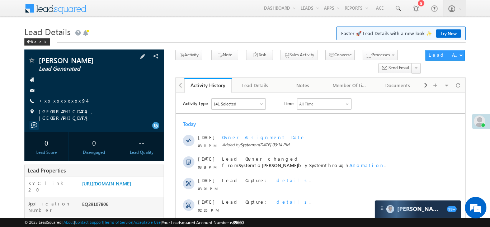
click at [62, 100] on link "+xx-xxxxxxxx94" at bounding box center [63, 100] width 48 height 6
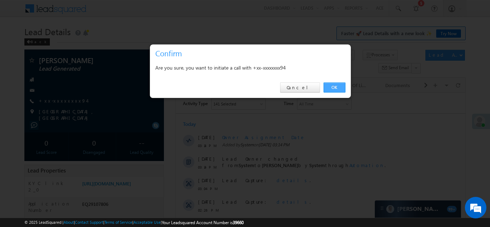
click at [332, 87] on link "OK" at bounding box center [334, 87] width 22 height 10
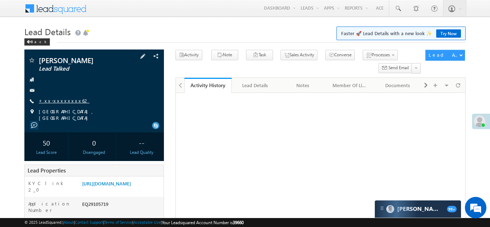
click at [59, 101] on link "+xx-xxxxxxxx62" at bounding box center [64, 100] width 51 height 6
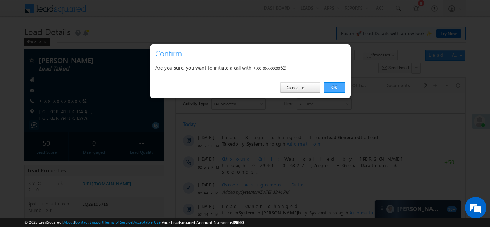
click at [330, 87] on link "OK" at bounding box center [334, 87] width 22 height 10
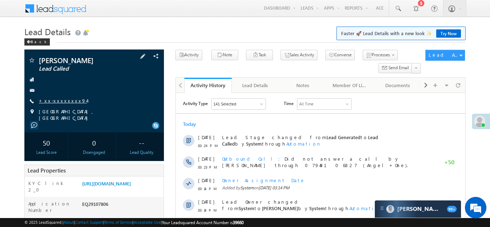
click at [57, 101] on link "+xx-xxxxxxxx94" at bounding box center [63, 100] width 48 height 6
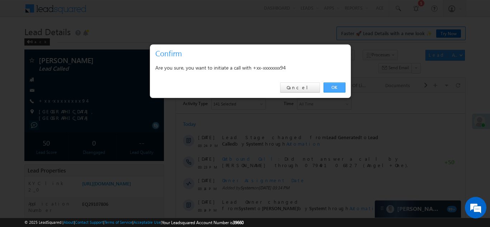
click at [331, 87] on link "OK" at bounding box center [334, 87] width 22 height 10
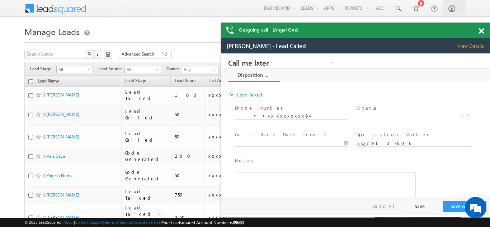
click at [481, 30] on span at bounding box center [480, 31] width 5 height 6
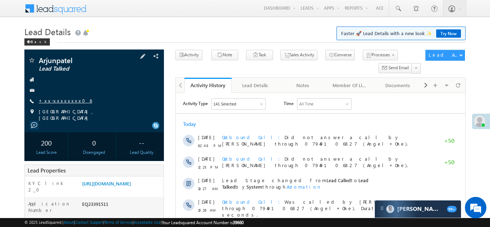
click at [56, 100] on link "+xx-xxxxxxxx06" at bounding box center [65, 100] width 53 height 6
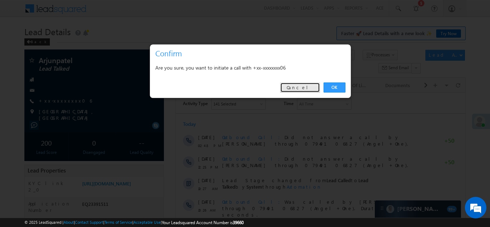
click at [302, 85] on link "Cancel" at bounding box center [300, 87] width 40 height 10
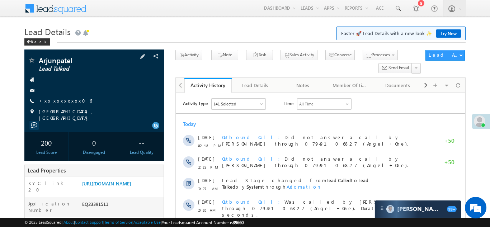
click at [91, 91] on div at bounding box center [94, 90] width 132 height 7
click at [61, 100] on link "+xx-xxxxxxxx06" at bounding box center [65, 100] width 53 height 6
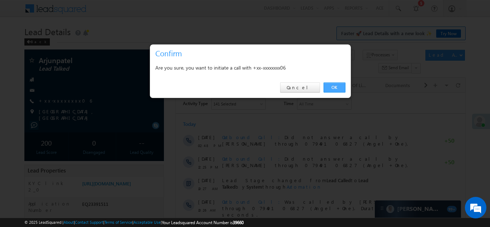
click at [334, 85] on link "OK" at bounding box center [334, 87] width 22 height 10
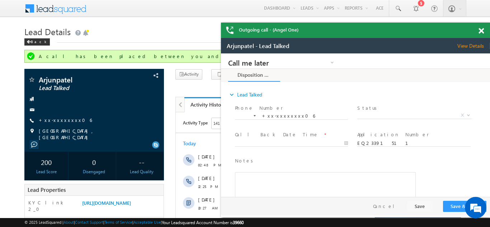
click at [482, 30] on span at bounding box center [480, 31] width 5 height 6
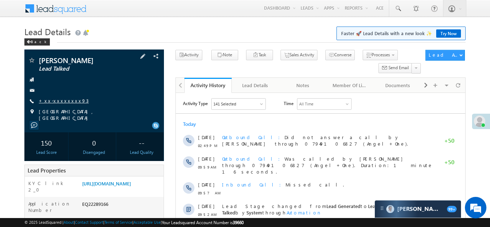
click at [58, 100] on link "+xx-xxxxxxxx93" at bounding box center [64, 100] width 50 height 6
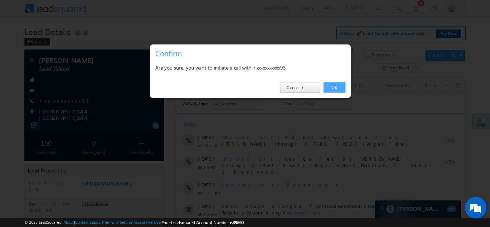
click at [331, 88] on link "OK" at bounding box center [334, 87] width 22 height 10
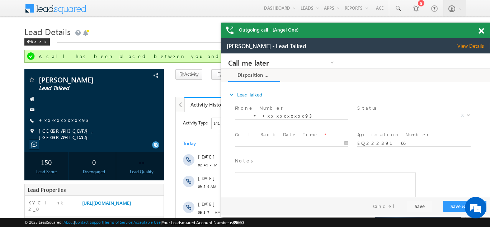
click at [482, 31] on span at bounding box center [480, 31] width 5 height 6
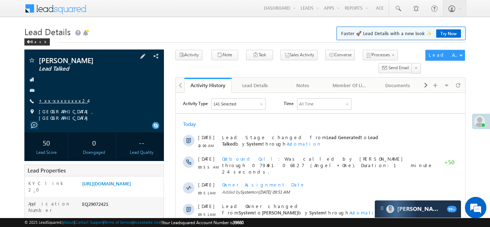
click at [59, 101] on link "+xx-xxxxxxxx24" at bounding box center [63, 100] width 49 height 6
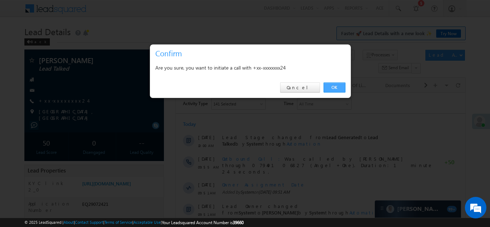
click at [334, 86] on link "OK" at bounding box center [334, 87] width 22 height 10
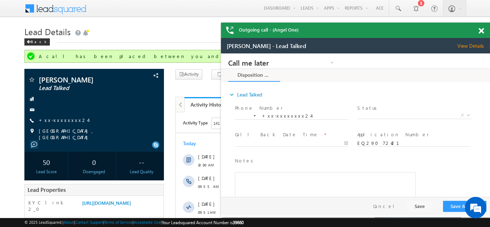
click at [482, 30] on span at bounding box center [480, 31] width 5 height 6
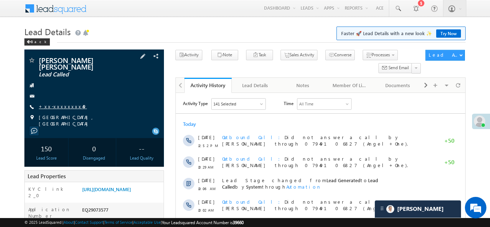
click at [60, 103] on link "+xx-xxxxxxxx49" at bounding box center [63, 106] width 48 height 6
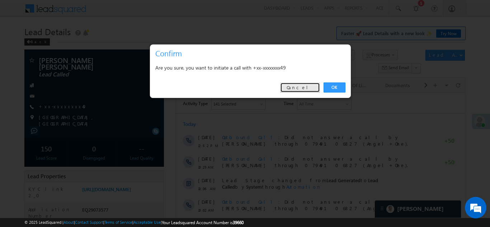
click at [310, 89] on link "Cancel" at bounding box center [300, 87] width 40 height 10
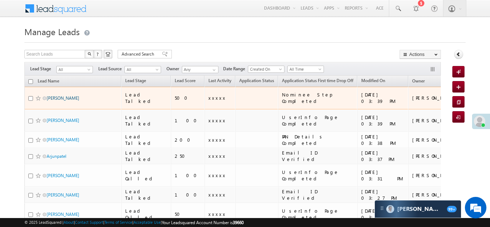
click at [60, 95] on link "[PERSON_NAME]" at bounding box center [63, 97] width 33 height 5
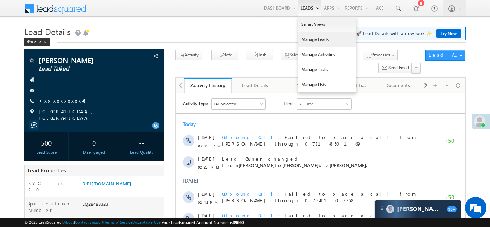
click at [305, 35] on link "Manage Leads" at bounding box center [326, 39] width 57 height 15
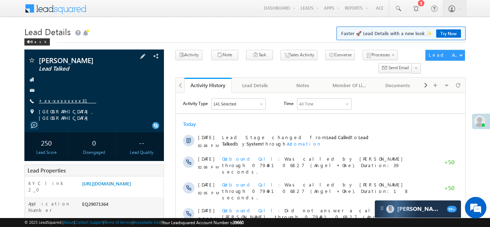
click at [60, 100] on link "+xx-xxxxxxxx31" at bounding box center [67, 100] width 57 height 6
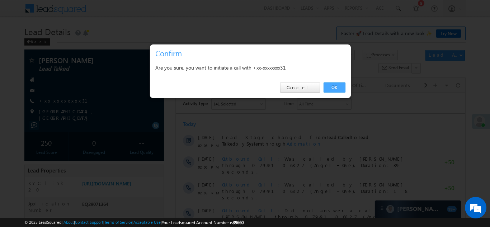
click at [333, 83] on link "OK" at bounding box center [334, 87] width 22 height 10
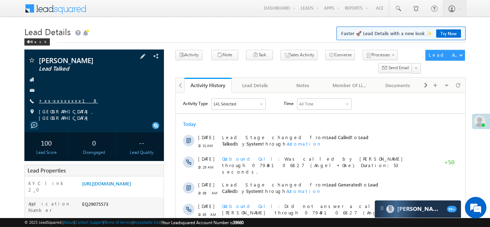
click at [59, 101] on link "+xx-xxxxxxxx18" at bounding box center [68, 100] width 59 height 6
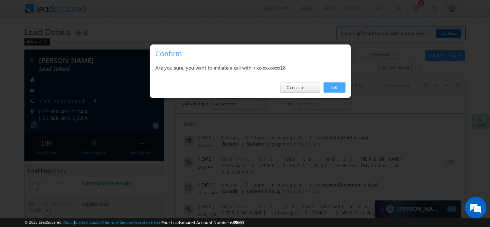
click at [332, 86] on link "OK" at bounding box center [334, 87] width 22 height 10
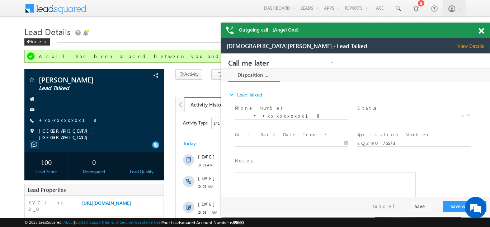
click at [482, 32] on span at bounding box center [480, 31] width 5 height 6
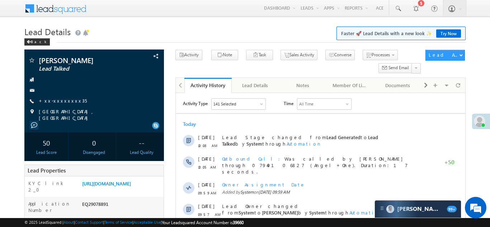
click at [144, 108] on div "[PERSON_NAME]" at bounding box center [168, 113] width 62 height 13
click at [57, 99] on link "+xx-xxxxxxxx35" at bounding box center [63, 100] width 48 height 6
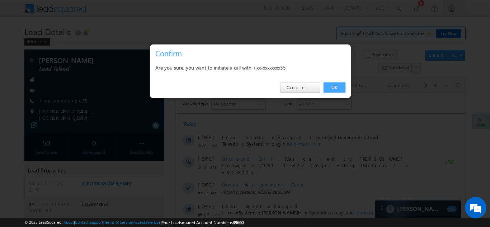
click at [332, 89] on link "OK" at bounding box center [334, 87] width 22 height 10
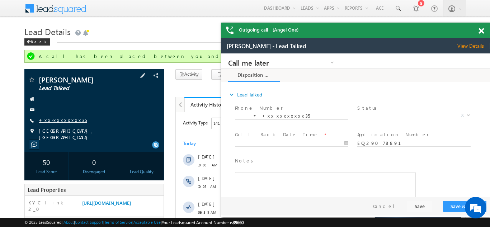
click at [59, 120] on link "+xx-xxxxxxxx35" at bounding box center [63, 120] width 48 height 6
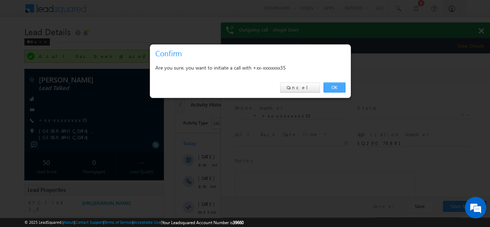
click at [332, 87] on link "OK" at bounding box center [334, 87] width 22 height 10
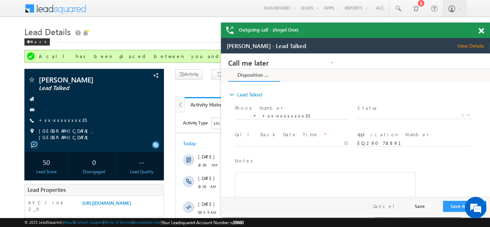
click at [481, 30] on span at bounding box center [480, 31] width 5 height 6
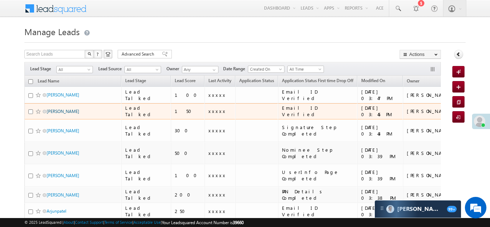
click at [51, 111] on link "[PERSON_NAME]" at bounding box center [63, 111] width 33 height 5
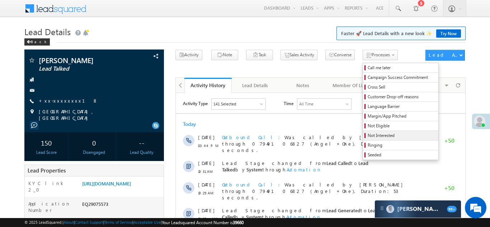
click at [371, 137] on span "Not Interested" at bounding box center [401, 135] width 68 height 6
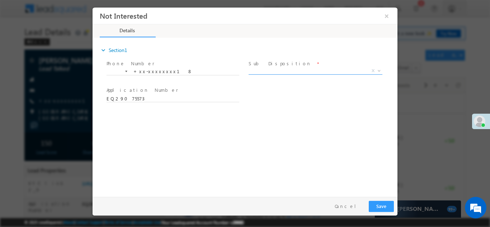
click at [287, 71] on span "X" at bounding box center [315, 70] width 134 height 7
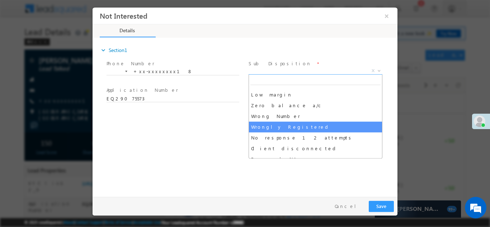
scroll to position [49, 0]
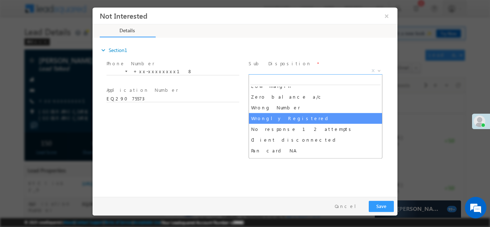
select select "Wrongly Registered"
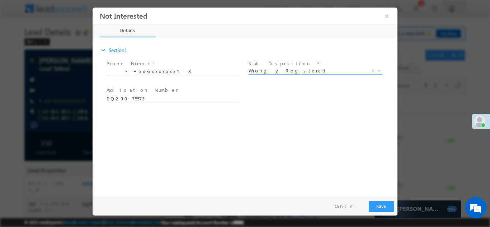
scroll to position [0, 0]
click at [378, 208] on button "Save" at bounding box center [380, 205] width 25 height 11
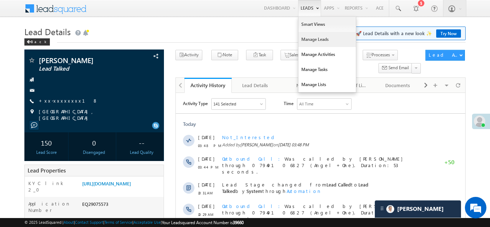
click at [306, 40] on link "Manage Leads" at bounding box center [326, 39] width 57 height 15
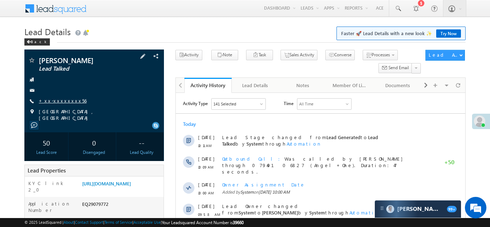
click at [62, 102] on link "+xx-xxxxxxxx56" at bounding box center [63, 100] width 48 height 6
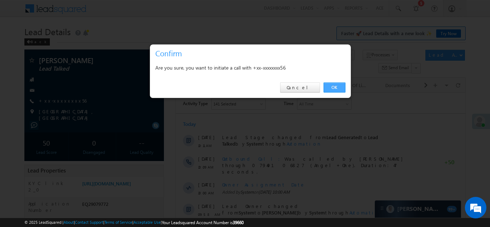
click at [332, 88] on link "OK" at bounding box center [334, 87] width 22 height 10
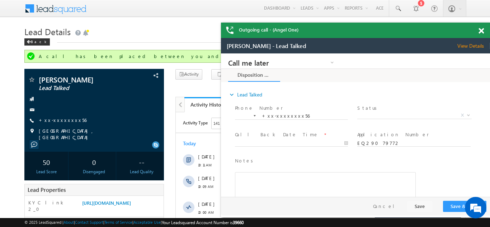
click at [481, 30] on span at bounding box center [480, 31] width 5 height 6
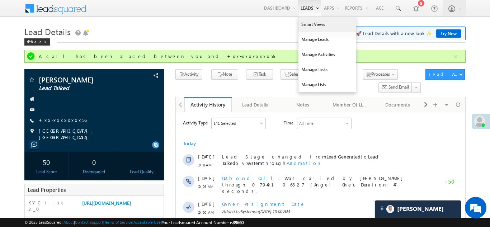
click at [307, 21] on link "Smart Views" at bounding box center [326, 24] width 57 height 15
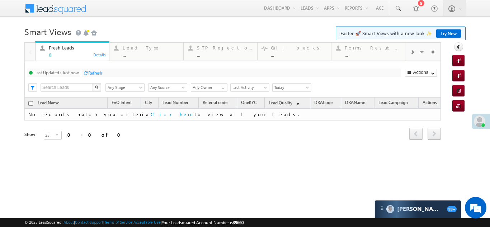
click at [411, 51] on span at bounding box center [412, 52] width 4 height 6
click at [368, 48] on div "Coded Today" at bounding box center [373, 48] width 56 height 6
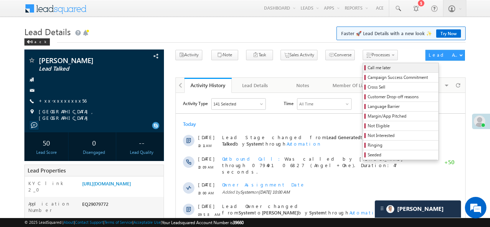
click at [367, 66] on span "Call me later" at bounding box center [401, 68] width 68 height 6
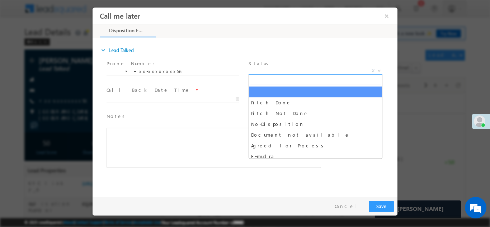
click at [290, 70] on span "X" at bounding box center [315, 70] width 134 height 7
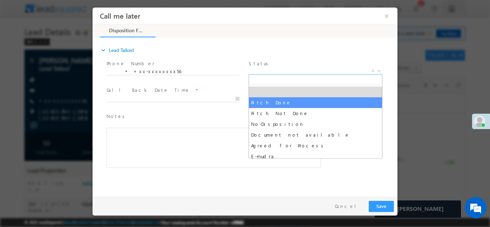
select select "Pitch Done"
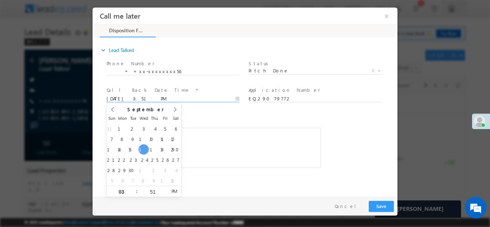
click at [171, 97] on input "09/17/25 3:51 PM" at bounding box center [172, 98] width 133 height 7
type input "09/18/25 3:51 PM"
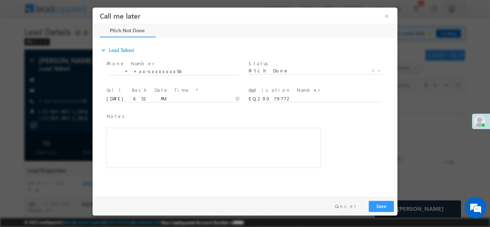
click at [249, 116] on span "Notes *" at bounding box center [208, 116] width 204 height 8
click at [378, 205] on button "Save" at bounding box center [380, 205] width 25 height 11
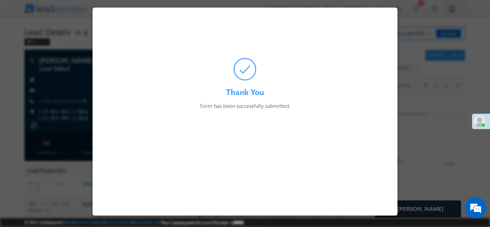
click at [59, 133] on div at bounding box center [245, 113] width 490 height 227
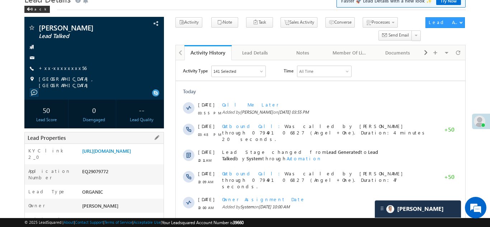
scroll to position [70, 0]
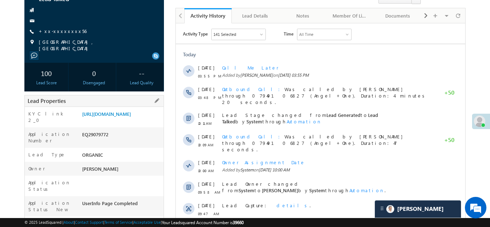
copy div "EQ29079772"
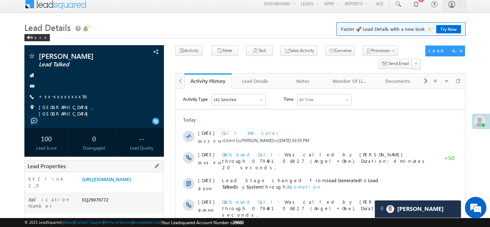
scroll to position [0, 0]
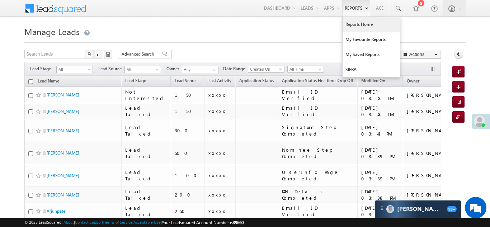
click at [353, 24] on link "Reports Home" at bounding box center [370, 24] width 57 height 15
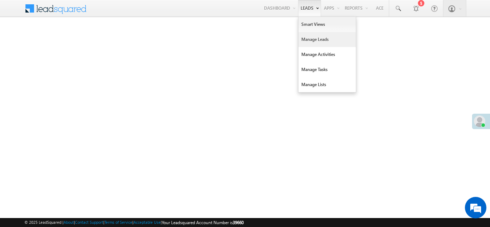
click at [311, 42] on link "Manage Leads" at bounding box center [326, 39] width 57 height 15
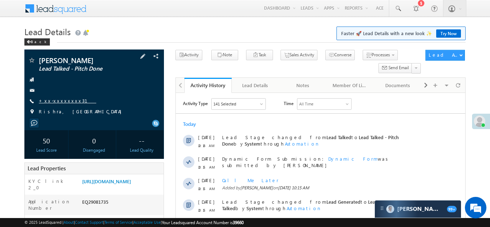
click at [61, 100] on link "+xx-xxxxxxxx31" at bounding box center [67, 100] width 57 height 6
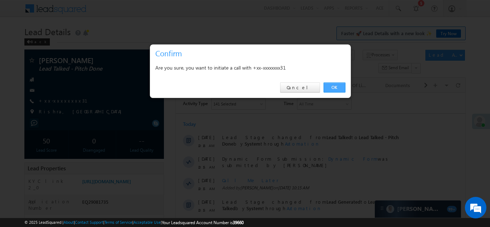
click at [332, 88] on link "OK" at bounding box center [334, 87] width 22 height 10
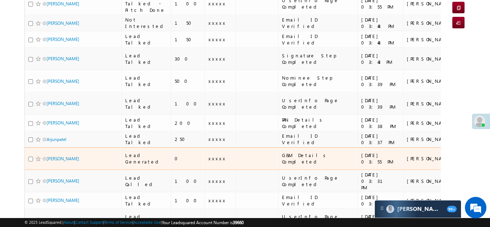
scroll to position [121, 0]
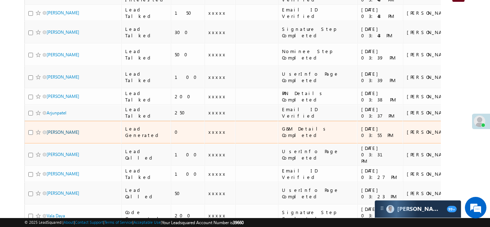
click at [57, 129] on link "[PERSON_NAME]" at bounding box center [63, 131] width 33 height 5
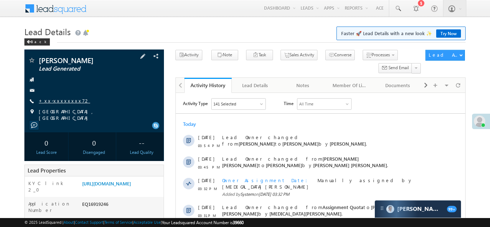
click at [57, 102] on link "+xx-xxxxxxxx72" at bounding box center [64, 100] width 51 height 6
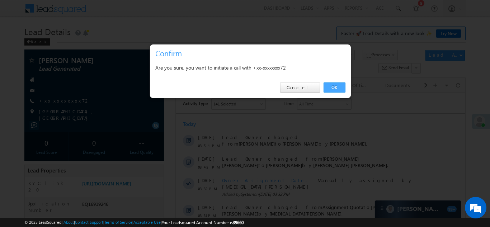
click at [333, 87] on link "OK" at bounding box center [334, 87] width 22 height 10
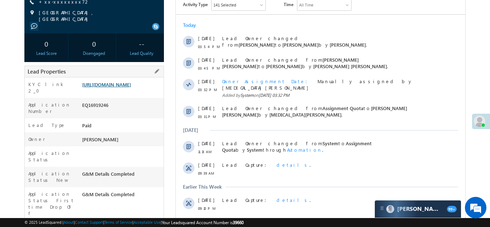
scroll to position [138, 0]
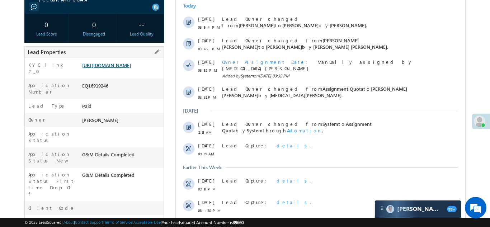
click at [117, 68] on link "https://angelbroking1-pk3em7sa.customui-test.leadsquared.com?leadId=7b9dfc09-76…" at bounding box center [106, 65] width 49 height 6
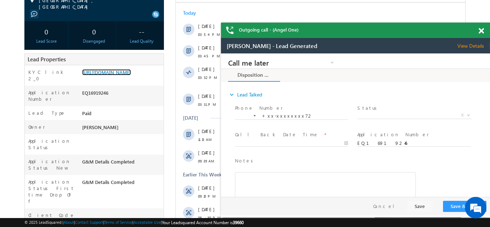
scroll to position [0, 0]
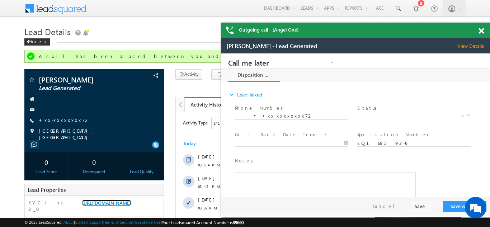
click at [482, 28] on span at bounding box center [480, 31] width 5 height 6
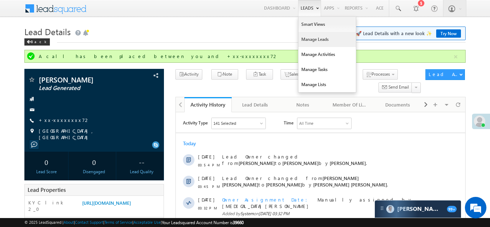
click at [321, 41] on link "Manage Leads" at bounding box center [326, 39] width 57 height 15
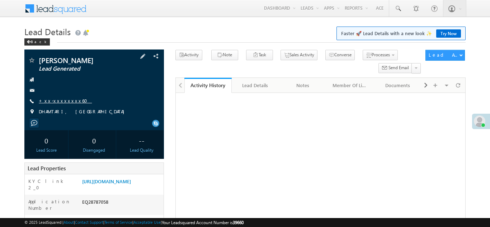
click at [59, 102] on link "+xx-xxxxxxxx60" at bounding box center [65, 100] width 53 height 6
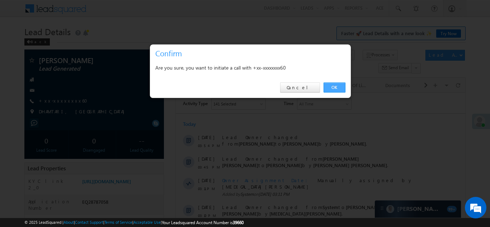
click at [330, 86] on link "OK" at bounding box center [334, 87] width 22 height 10
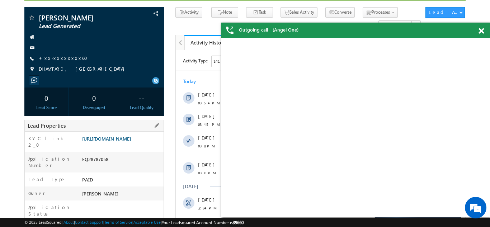
scroll to position [81, 0]
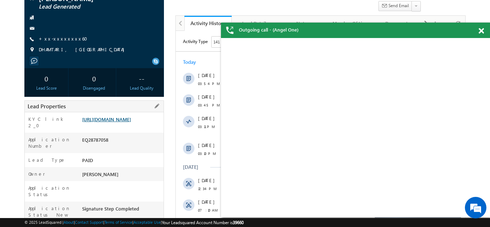
click at [126, 122] on link "https://angelbroking1-pk3em7sa.customui-test.leadsquared.com?leadId=42653504-08…" at bounding box center [106, 119] width 49 height 6
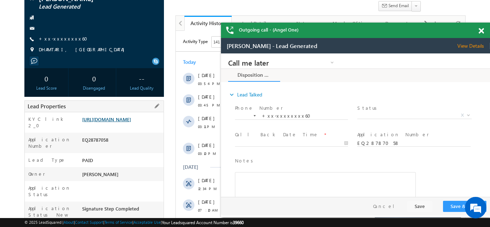
scroll to position [0, 0]
click at [118, 122] on link "https://angelbroking1-pk3em7sa.customui-test.leadsquared.com?leadId=42653504-08…" at bounding box center [106, 119] width 49 height 6
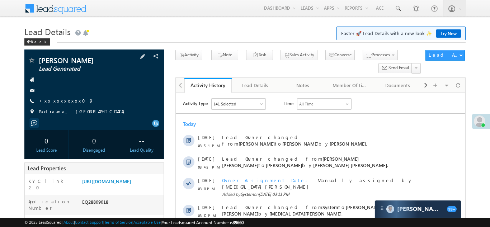
click at [58, 101] on link "+xx-xxxxxxxx09" at bounding box center [66, 100] width 55 height 6
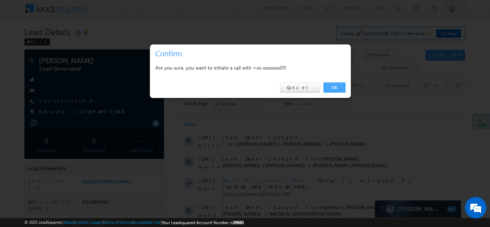
click at [334, 87] on link "OK" at bounding box center [334, 87] width 22 height 10
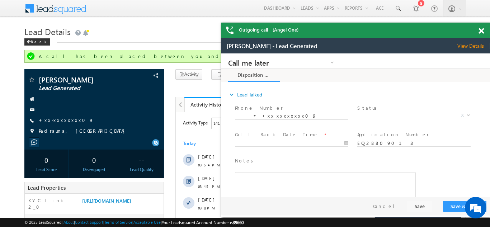
click at [480, 31] on span at bounding box center [480, 31] width 5 height 6
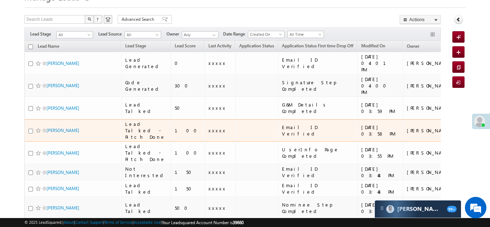
scroll to position [42, 0]
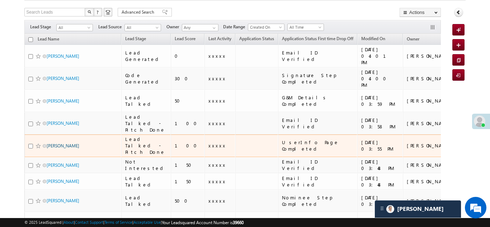
click at [54, 143] on link "[PERSON_NAME]" at bounding box center [63, 145] width 33 height 5
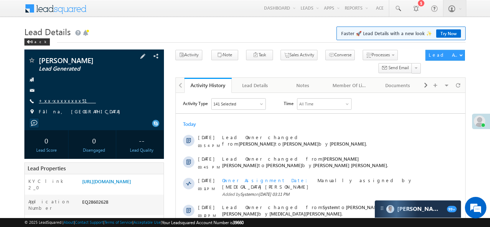
click at [56, 99] on link "+xx-xxxxxxxx51" at bounding box center [67, 100] width 57 height 6
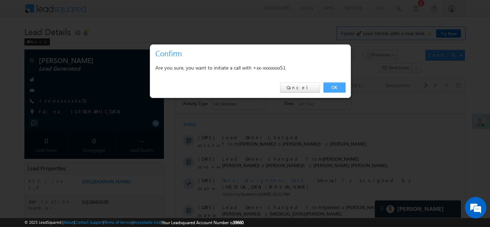
click at [334, 87] on link "OK" at bounding box center [334, 87] width 22 height 10
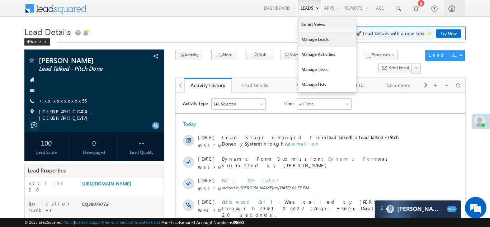
click at [309, 41] on link "Manage Leads" at bounding box center [326, 39] width 57 height 15
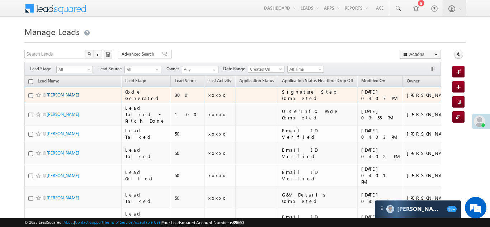
click at [60, 94] on link "[PERSON_NAME]" at bounding box center [63, 94] width 33 height 5
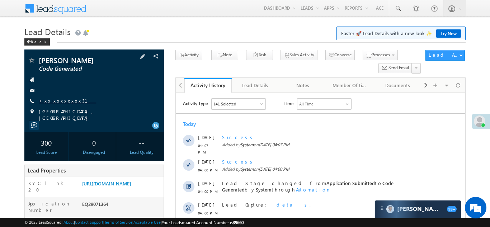
click at [51, 100] on link "+xx-xxxxxxxx31" at bounding box center [67, 100] width 57 height 6
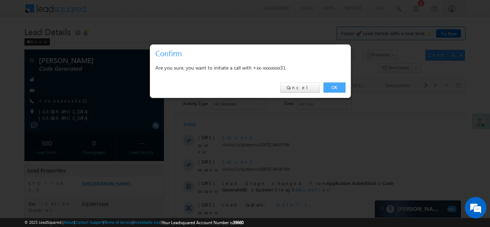
click at [333, 86] on link "OK" at bounding box center [334, 87] width 22 height 10
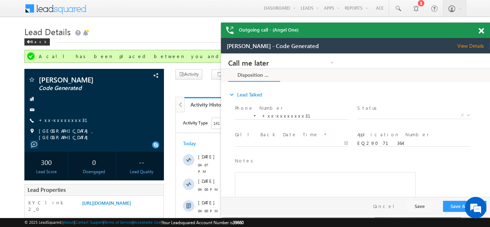
click at [482, 29] on span at bounding box center [480, 31] width 5 height 6
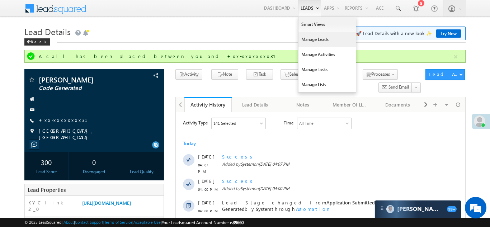
click at [303, 38] on link "Manage Leads" at bounding box center [326, 39] width 57 height 15
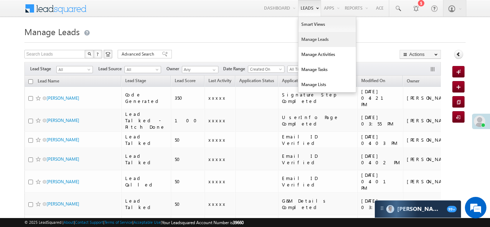
click at [305, 39] on link "Manage Leads" at bounding box center [326, 39] width 57 height 15
click at [306, 55] on link "Manage Activities" at bounding box center [326, 54] width 57 height 15
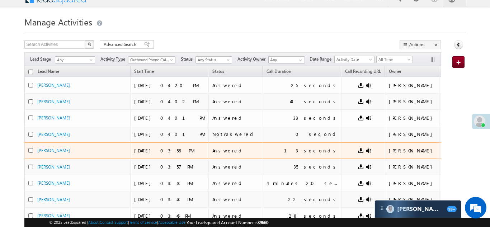
scroll to position [11, 0]
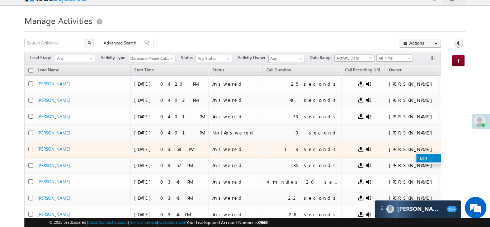
click at [416, 154] on link "Edit" at bounding box center [434, 158] width 36 height 9
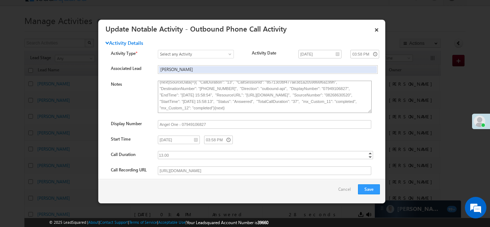
scroll to position [29, 0]
click at [375, 29] on link "×" at bounding box center [376, 28] width 12 height 13
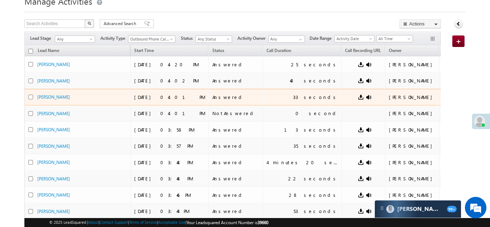
scroll to position [49, 0]
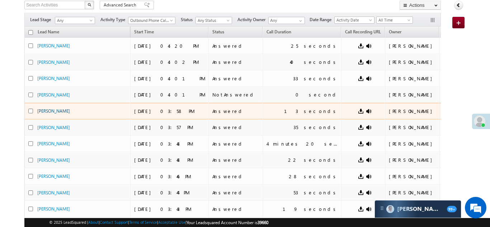
click at [57, 111] on link "Vamshi krishna" at bounding box center [53, 110] width 33 height 5
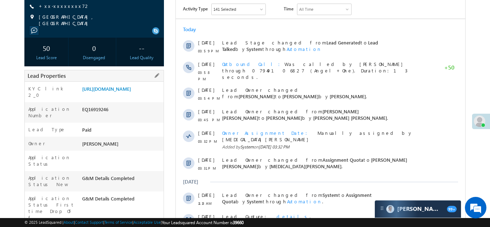
scroll to position [103, 0]
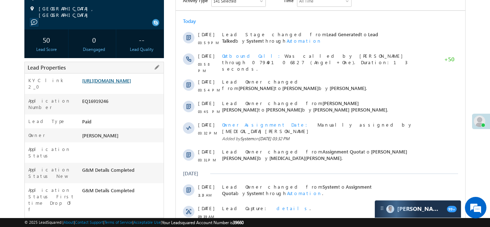
click at [119, 83] on link "https://angelbroking1-pk3em7sa.customui-test.leadsquared.com?leadId=7b9dfc09-76…" at bounding box center [106, 80] width 49 height 6
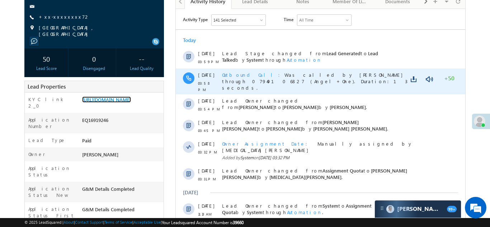
scroll to position [0, 0]
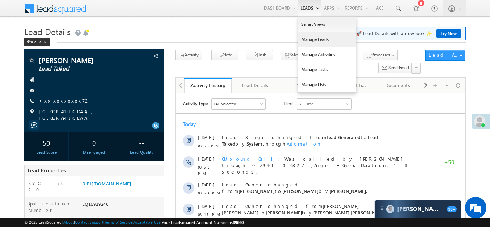
click at [304, 40] on link "Manage Leads" at bounding box center [326, 39] width 57 height 15
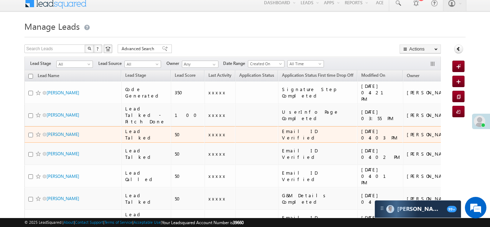
scroll to position [22, 0]
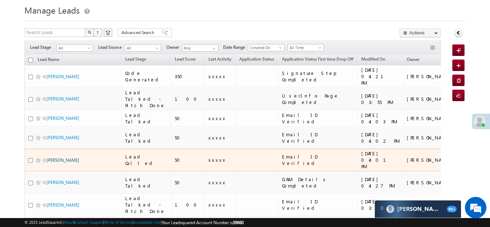
click at [67, 157] on link "Pradeep kumar pinjara" at bounding box center [63, 159] width 33 height 5
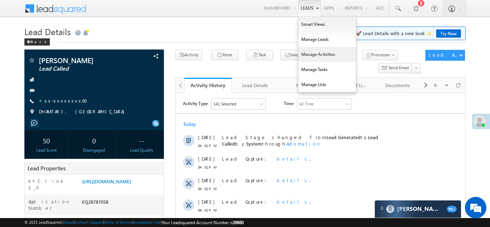
click at [305, 54] on link "Manage Activities" at bounding box center [326, 54] width 57 height 15
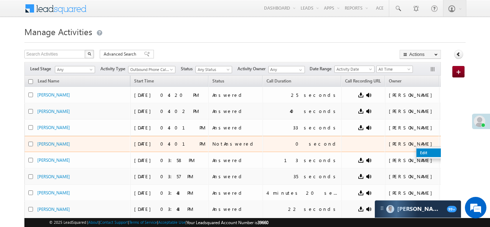
click at [416, 153] on link "Edit" at bounding box center [434, 152] width 36 height 9
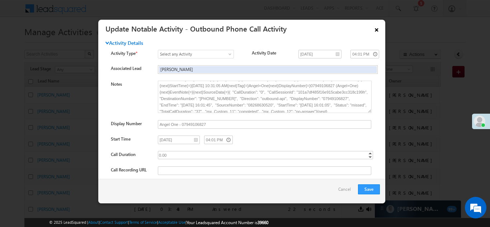
click at [376, 28] on link "×" at bounding box center [376, 28] width 12 height 13
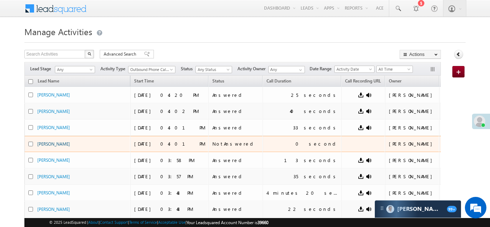
click at [61, 144] on link "[PERSON_NAME]" at bounding box center [53, 143] width 33 height 5
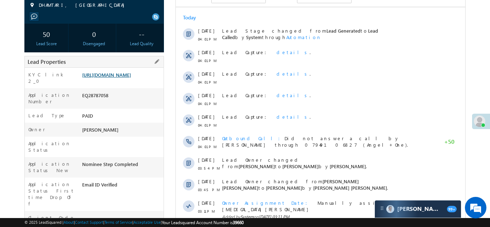
click at [117, 78] on link "[URL][DOMAIN_NAME]" at bounding box center [106, 75] width 49 height 6
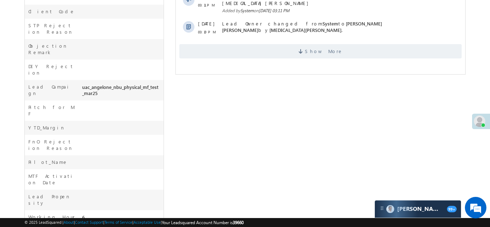
scroll to position [313, 0]
click at [288, 45] on span "Show More" at bounding box center [320, 50] width 282 height 14
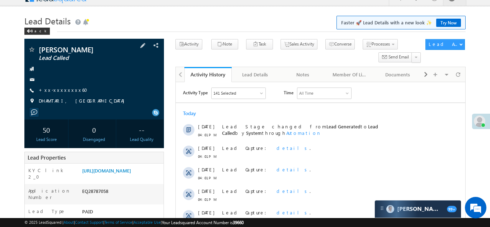
scroll to position [0, 0]
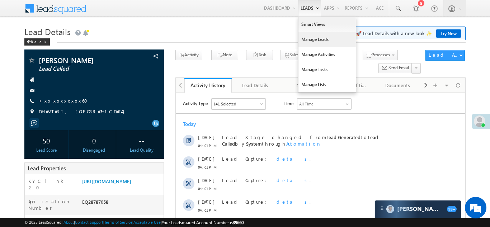
click at [304, 38] on link "Manage Leads" at bounding box center [326, 39] width 57 height 15
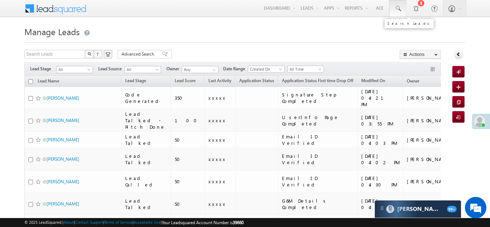
click at [397, 5] on span at bounding box center [397, 8] width 7 height 7
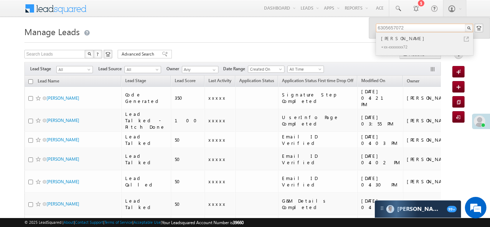
type input "6305657072"
click at [396, 38] on div "[PERSON_NAME]" at bounding box center [427, 38] width 96 height 8
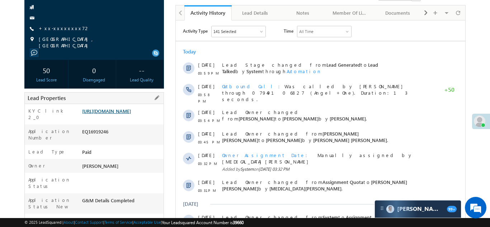
click at [114, 114] on link "https://angelbroking1-pk3em7sa.customui-test.leadsquared.com?leadId=7b9dfc09-76…" at bounding box center [106, 111] width 49 height 6
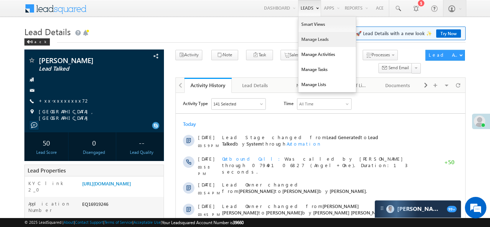
click at [303, 44] on link "Manage Leads" at bounding box center [326, 39] width 57 height 15
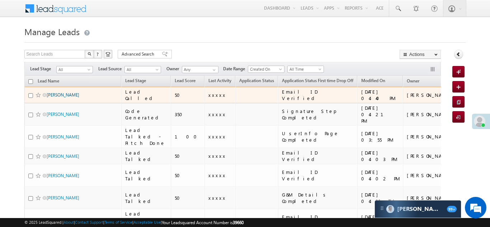
click at [66, 95] on link "[PERSON_NAME]" at bounding box center [63, 94] width 33 height 5
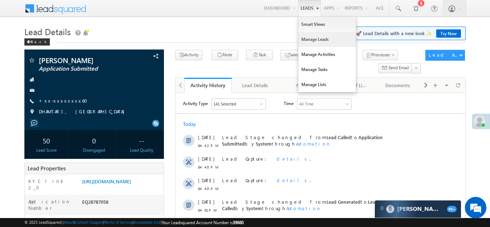
click at [304, 42] on link "Manage Leads" at bounding box center [326, 39] width 57 height 15
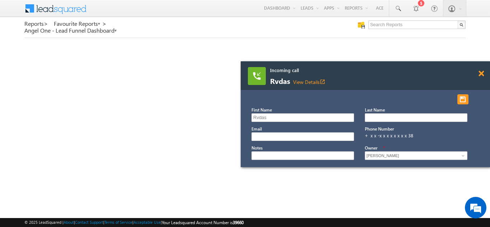
click at [482, 75] on div "Incoming call Rvdas View Details open_in_new" at bounding box center [364, 75] width 249 height 29
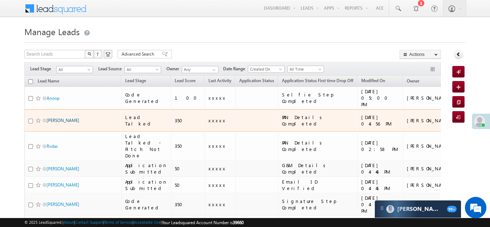
click at [52, 118] on link "[PERSON_NAME]" at bounding box center [63, 120] width 33 height 5
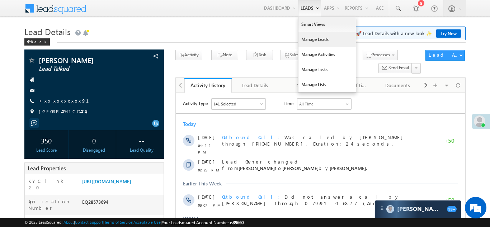
click at [309, 40] on link "Manage Leads" at bounding box center [326, 39] width 57 height 15
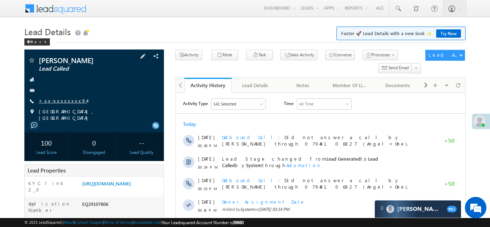
click at [59, 101] on link "+xx-xxxxxxxx94" at bounding box center [63, 100] width 48 height 6
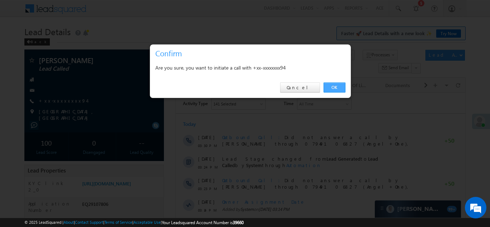
click at [333, 87] on link "OK" at bounding box center [334, 87] width 22 height 10
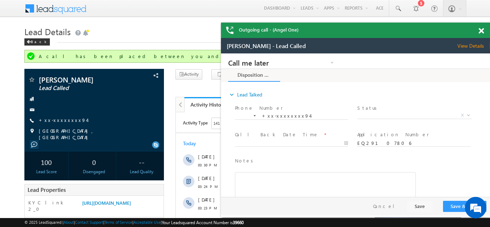
click at [481, 30] on span at bounding box center [480, 31] width 5 height 6
